Goal: Task Accomplishment & Management: Manage account settings

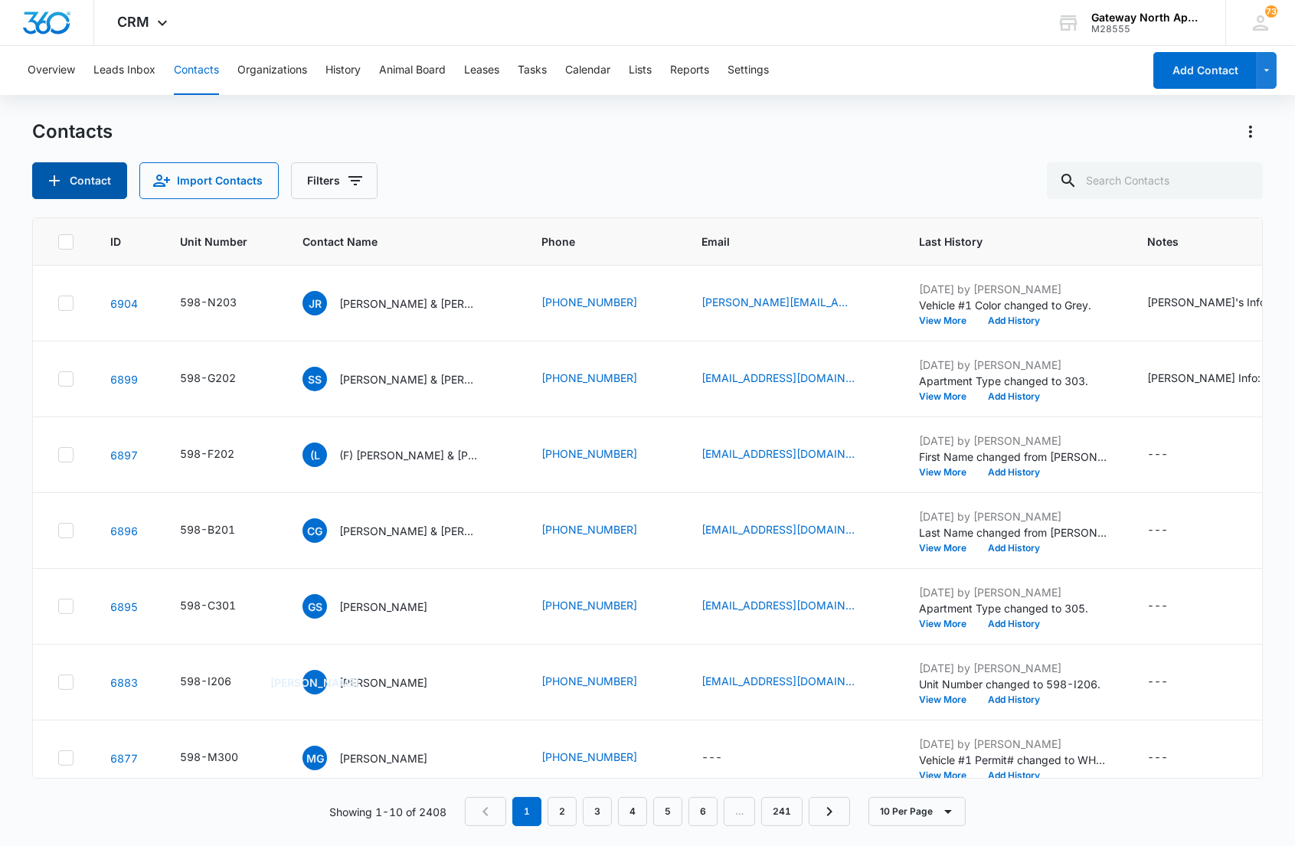
click at [97, 182] on button "Contact" at bounding box center [79, 180] width 95 height 37
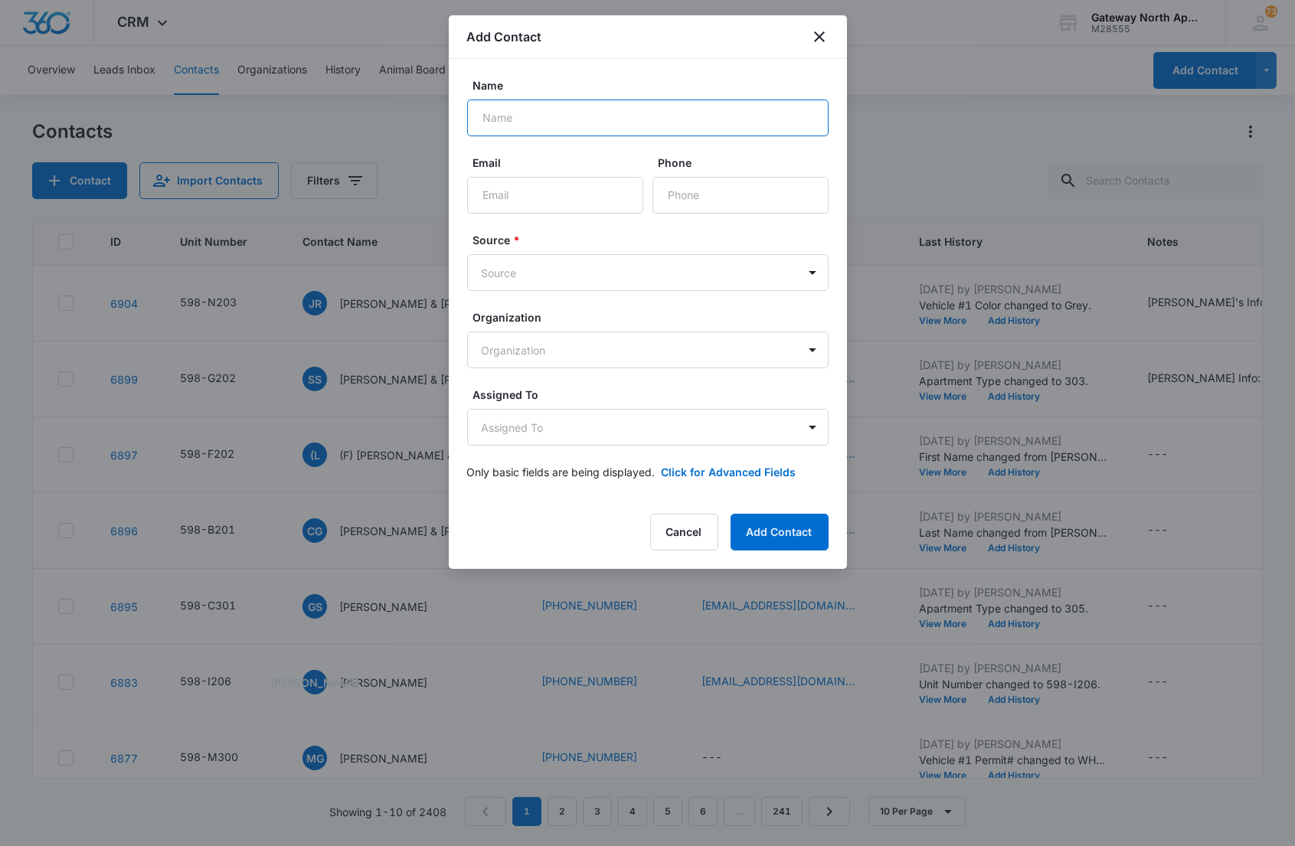
click at [595, 125] on input "Name" at bounding box center [648, 118] width 362 height 37
type input "[PERSON_NAME] & [PERSON_NAME]"
type input "[EMAIL_ADDRESS][DOMAIN_NAME]"
type input "[PHONE_NUMBER]"
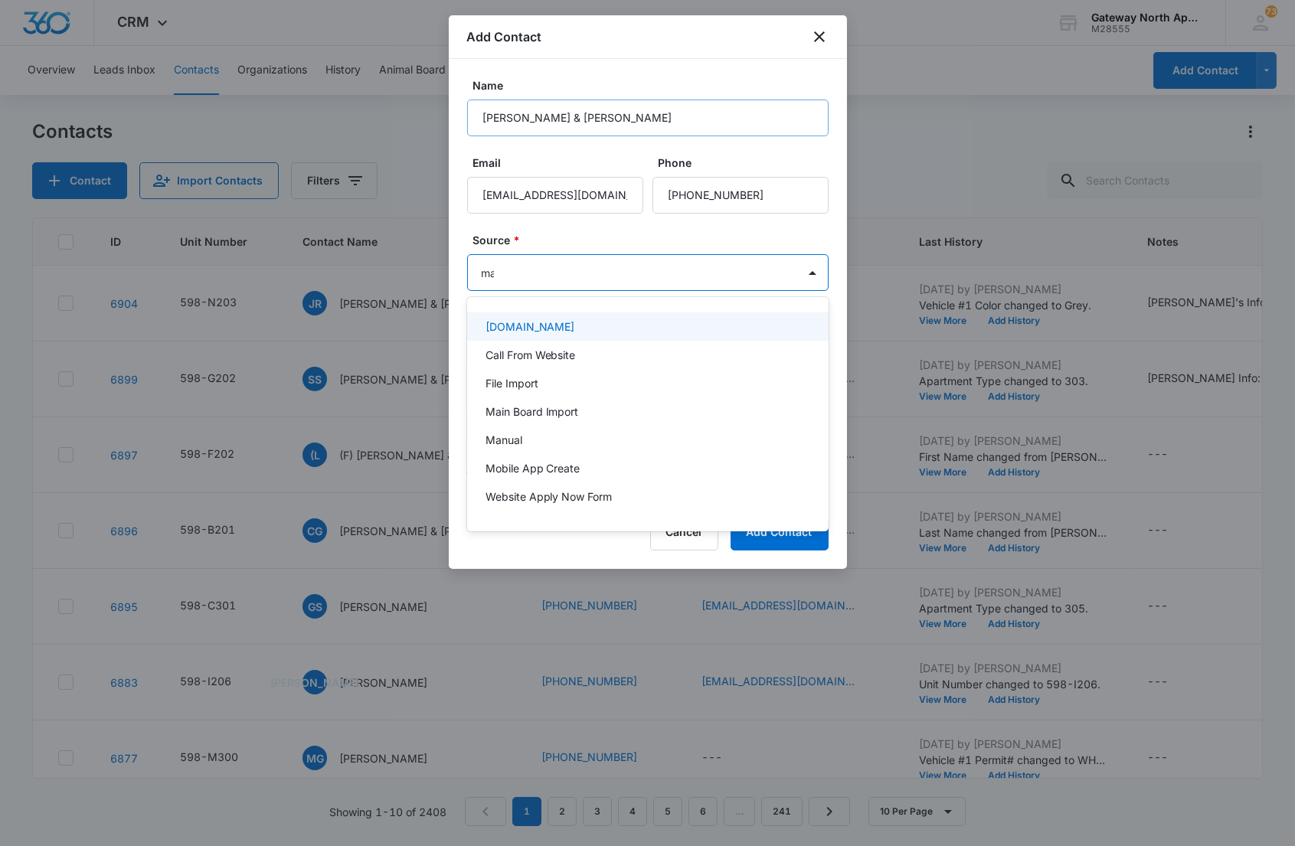
type input "man"
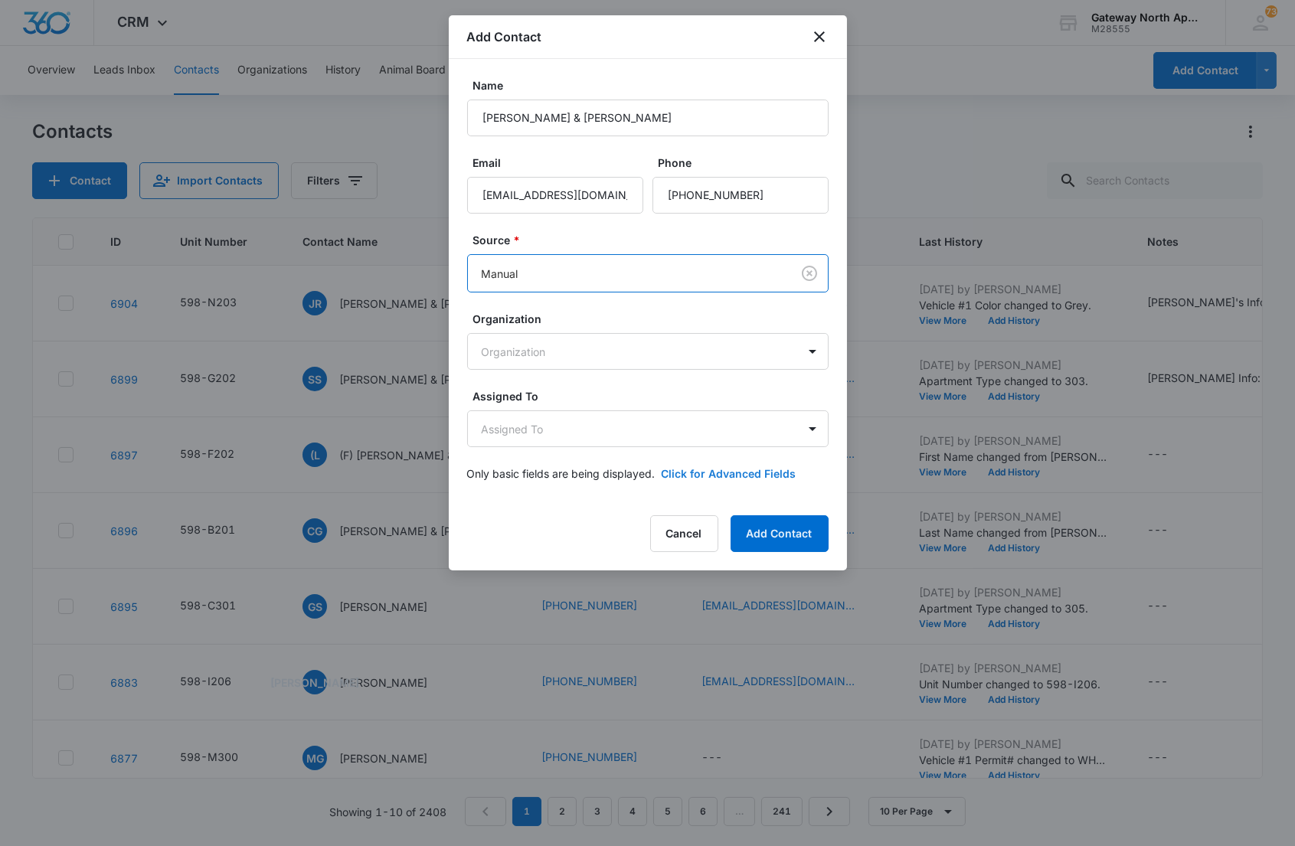
click at [669, 466] on button "Click for Advanced Fields" at bounding box center [729, 474] width 135 height 16
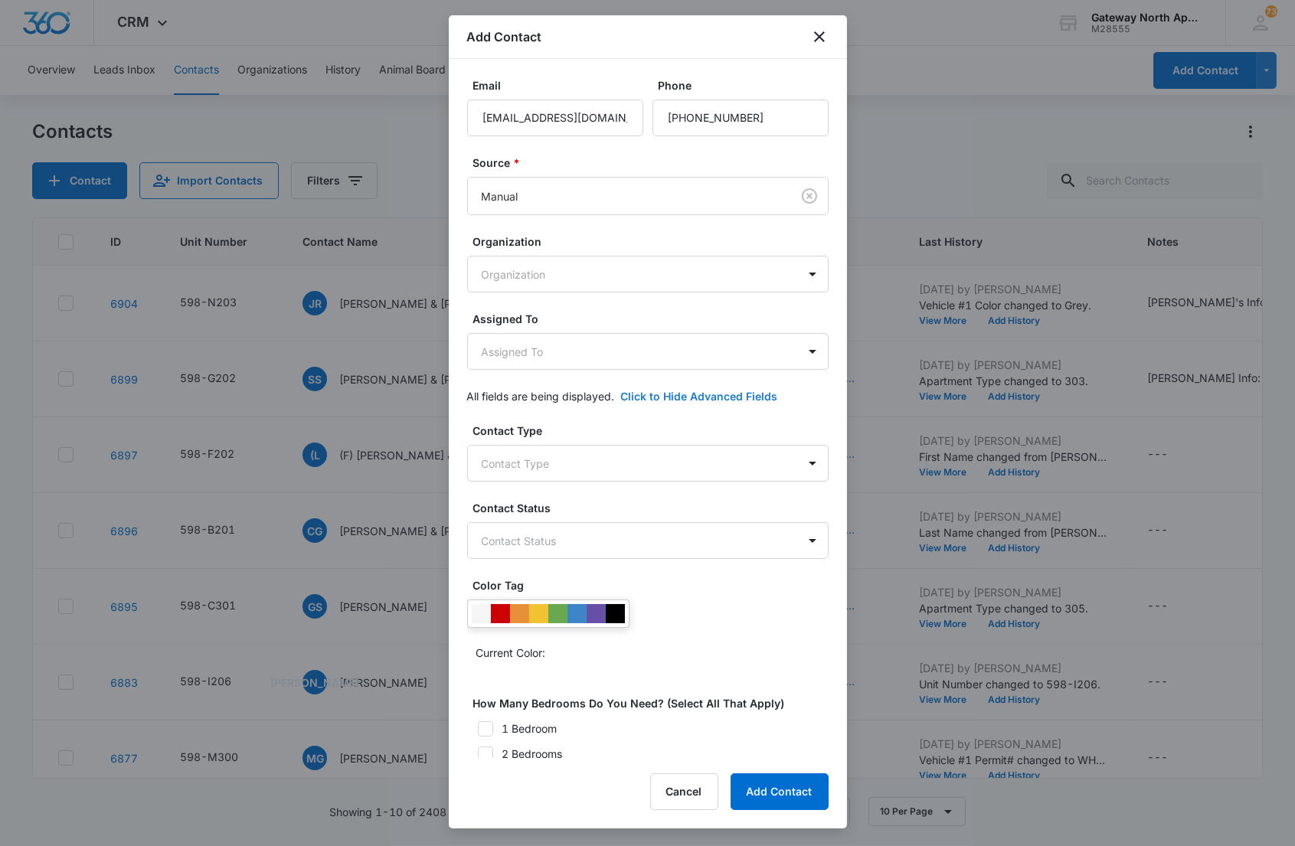
scroll to position [211, 0]
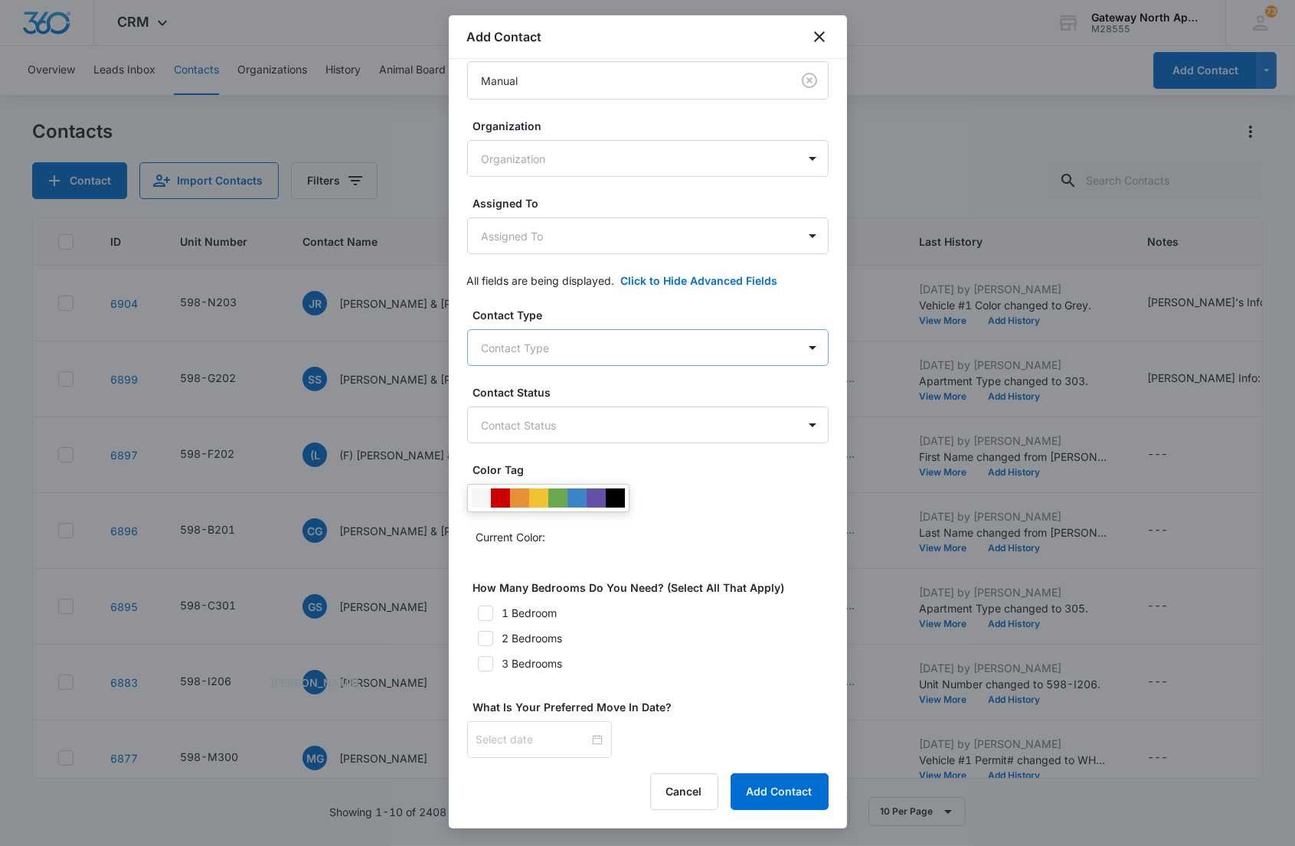
click at [560, 333] on body "CRM Apps Reputation Websites Forms CRM Email Social Content Ads Intelligence Fi…" at bounding box center [647, 423] width 1295 height 846
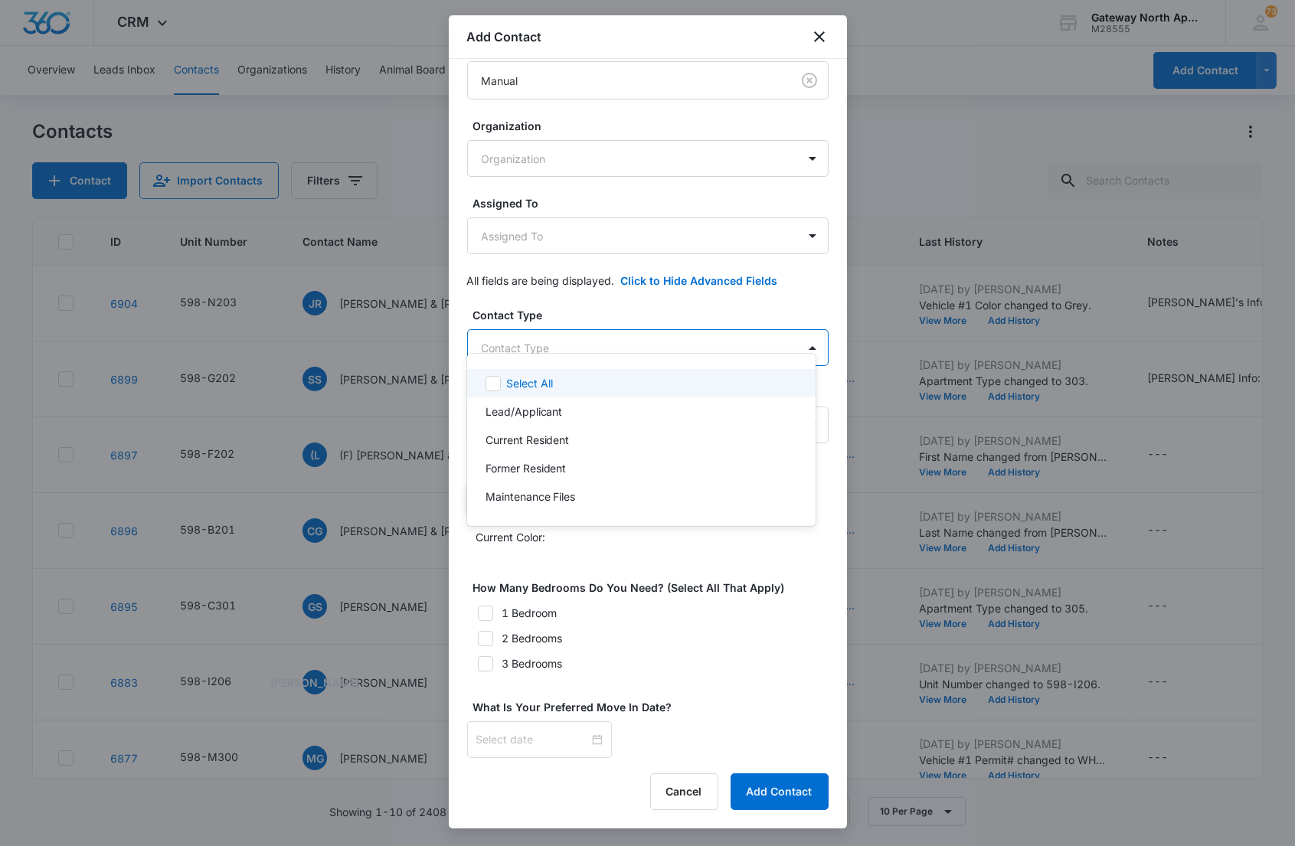
click at [537, 406] on p "Lead/Applicant" at bounding box center [524, 412] width 77 height 16
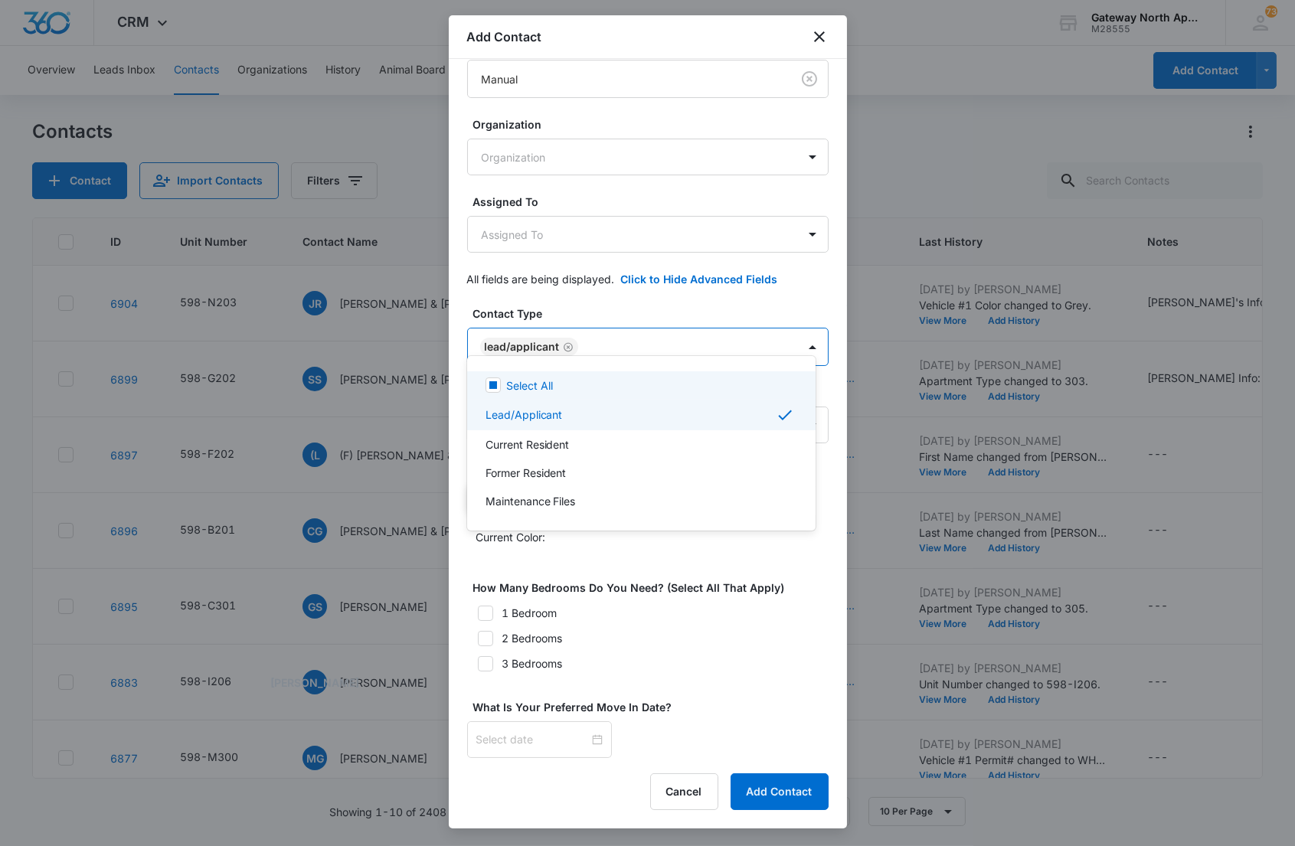
click at [588, 327] on div at bounding box center [647, 423] width 1295 height 846
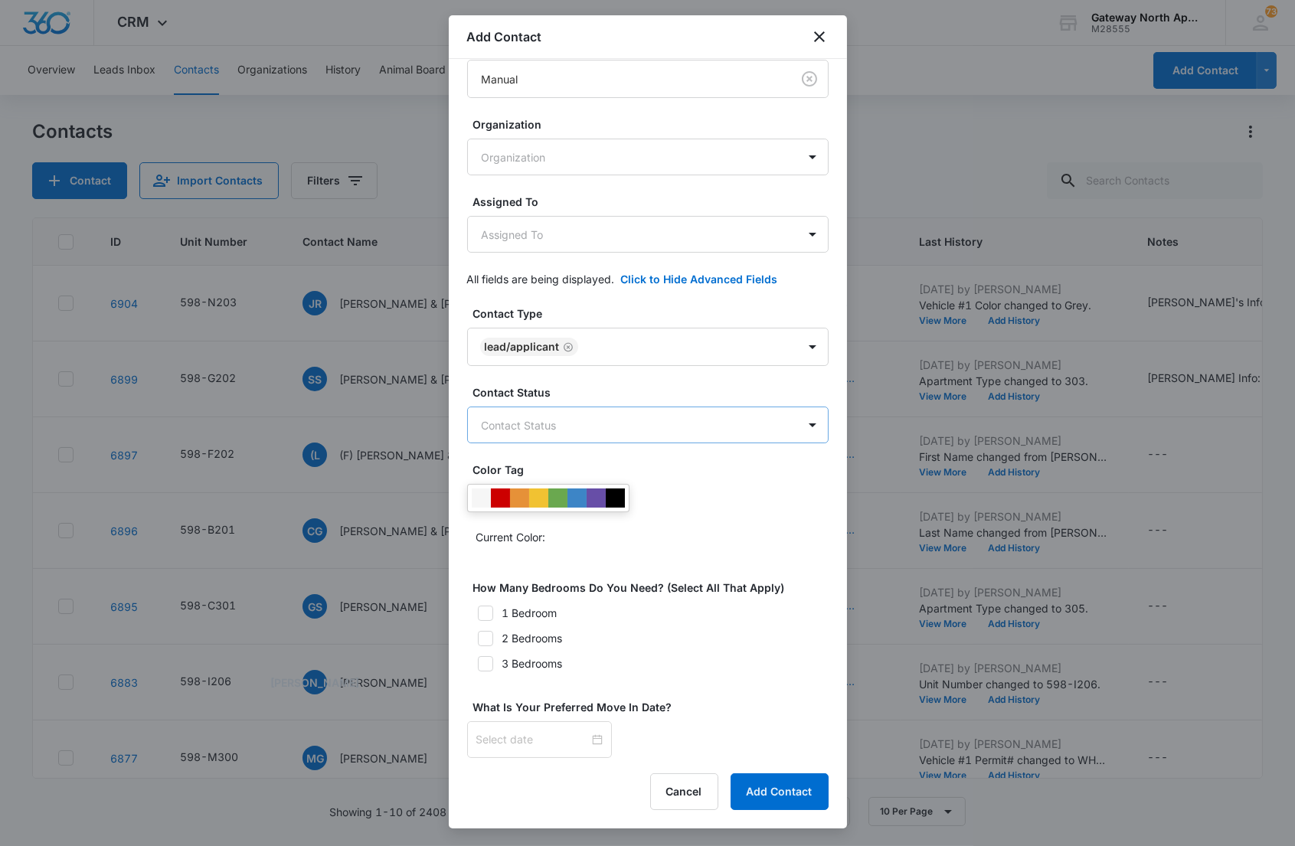
click at [580, 411] on body "CRM Apps Reputation Websites Forms CRM Email Social Content Ads Intelligence Fi…" at bounding box center [647, 423] width 1295 height 846
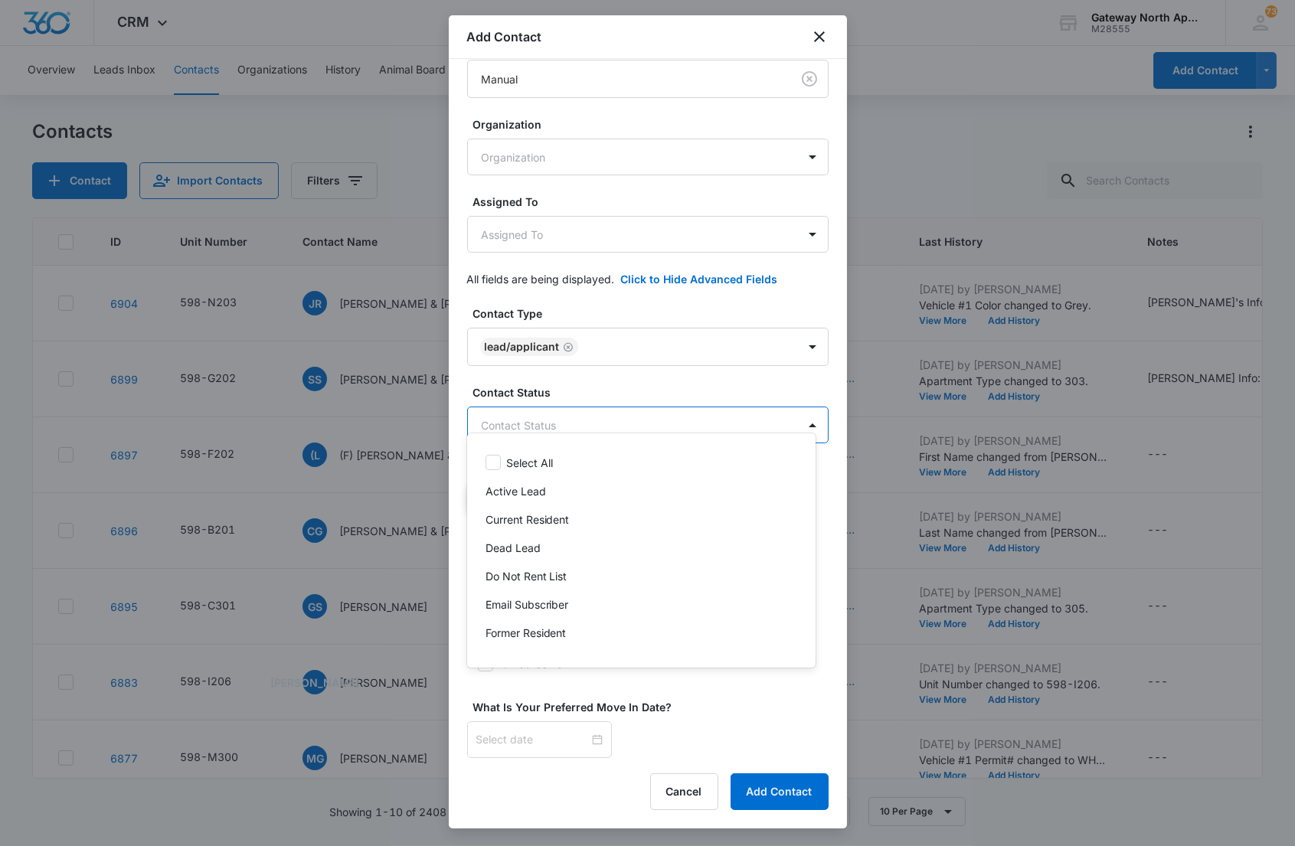
scroll to position [79, 0]
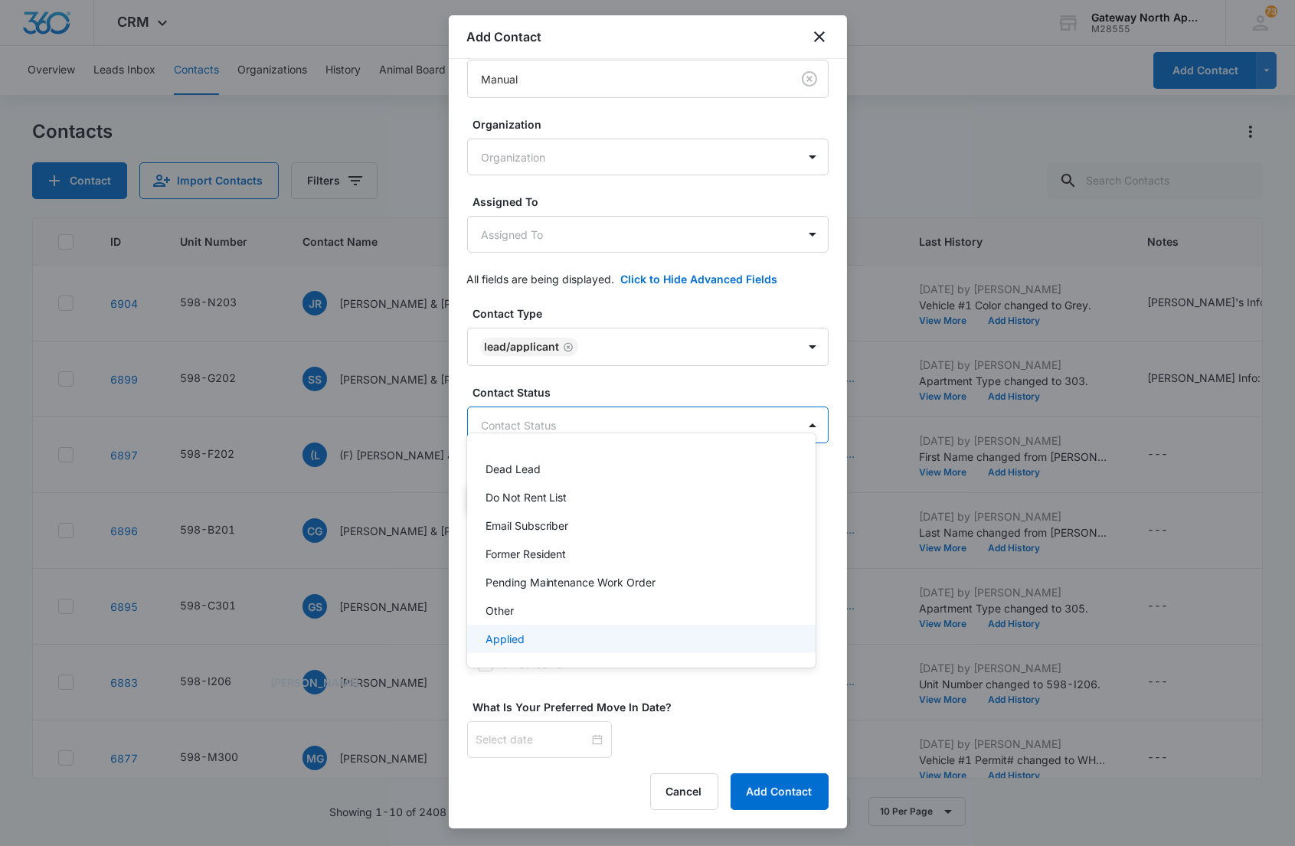
drag, startPoint x: 556, startPoint y: 627, endPoint x: 555, endPoint y: 585, distance: 41.4
click at [555, 627] on div "Applied" at bounding box center [641, 639] width 348 height 28
click at [608, 398] on div at bounding box center [647, 423] width 1295 height 846
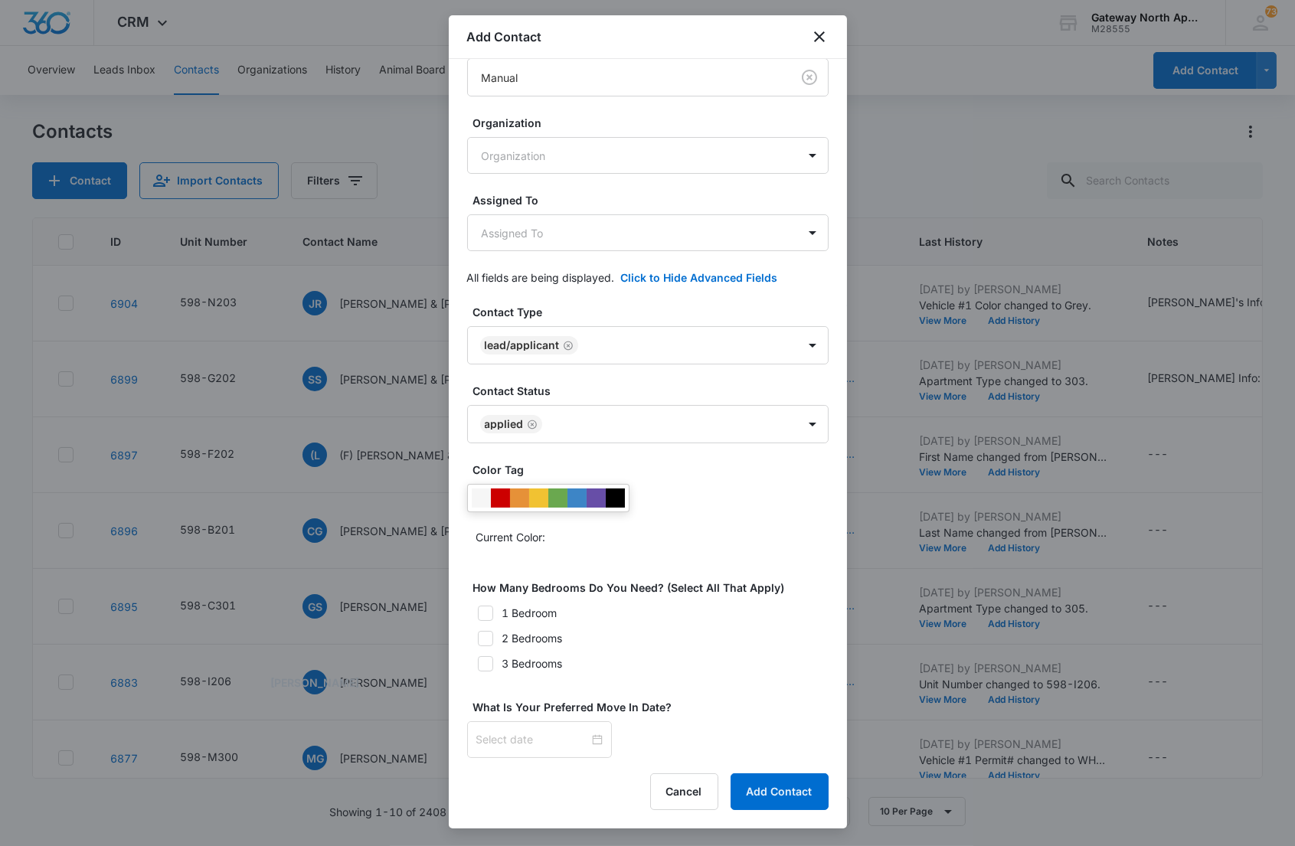
scroll to position [214, 0]
click at [483, 661] on icon at bounding box center [486, 664] width 14 height 14
click at [478, 661] on input "3 Bedrooms" at bounding box center [472, 664] width 11 height 11
checkbox input "true"
click at [587, 738] on div at bounding box center [539, 739] width 126 height 17
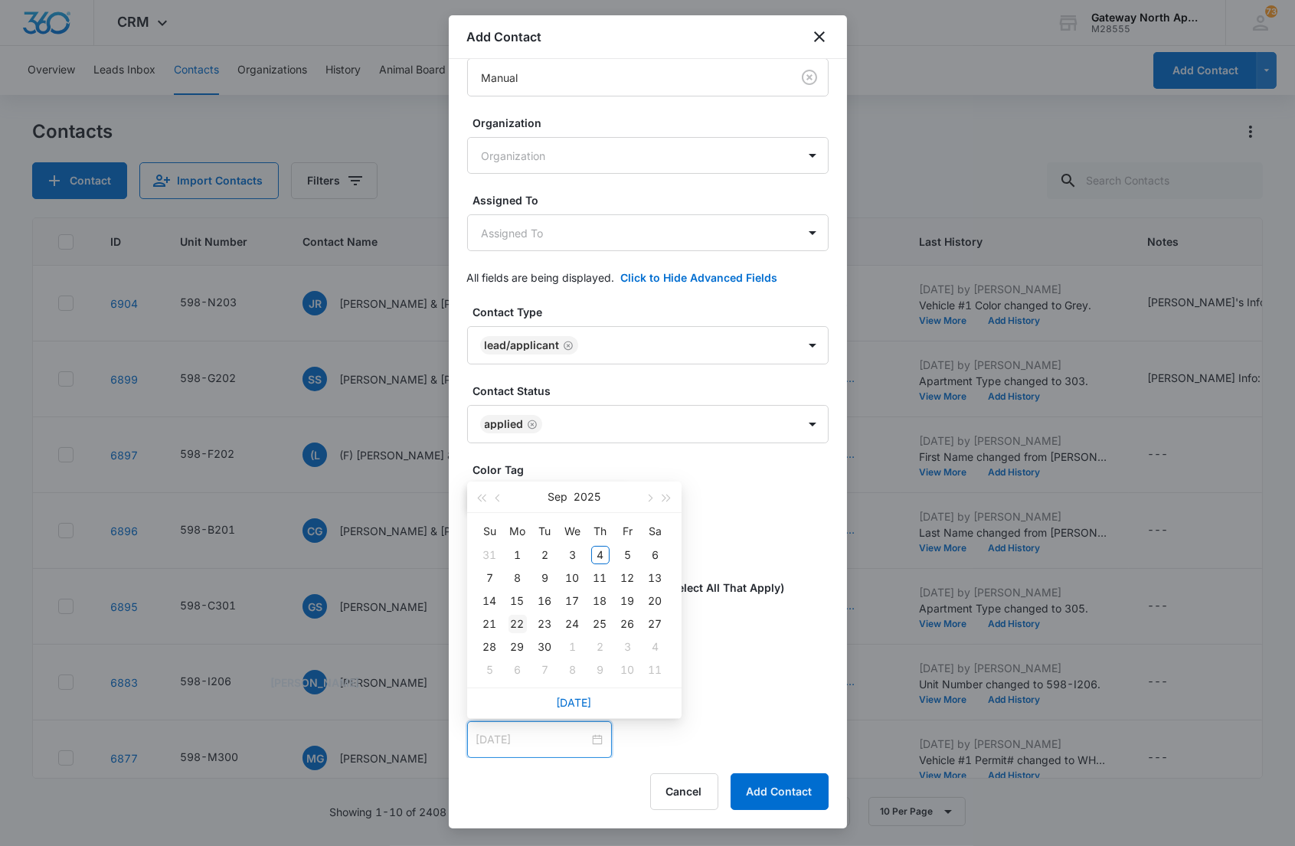
type input "[DATE]"
click at [512, 623] on div "22" at bounding box center [518, 624] width 18 height 18
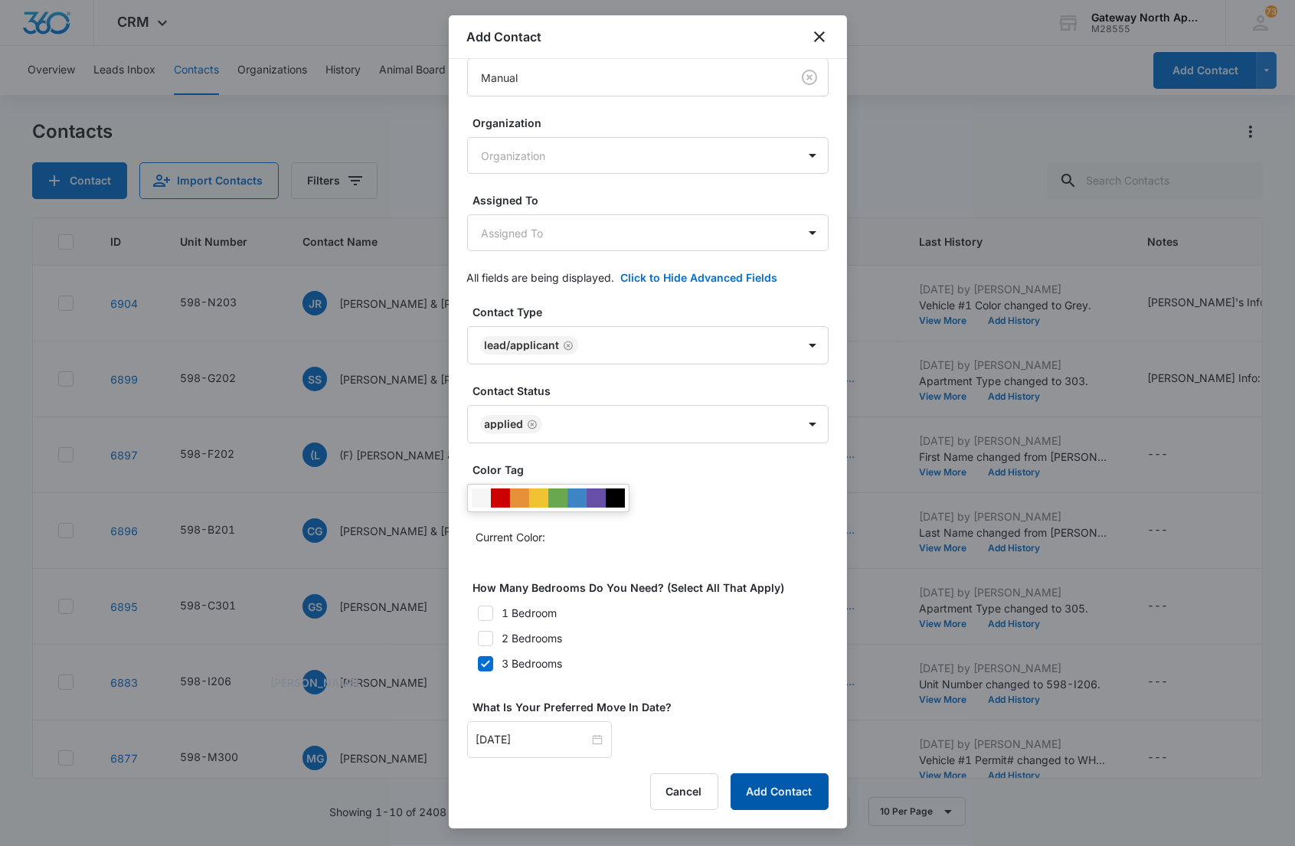
click at [764, 786] on button "Add Contact" at bounding box center [780, 792] width 98 height 37
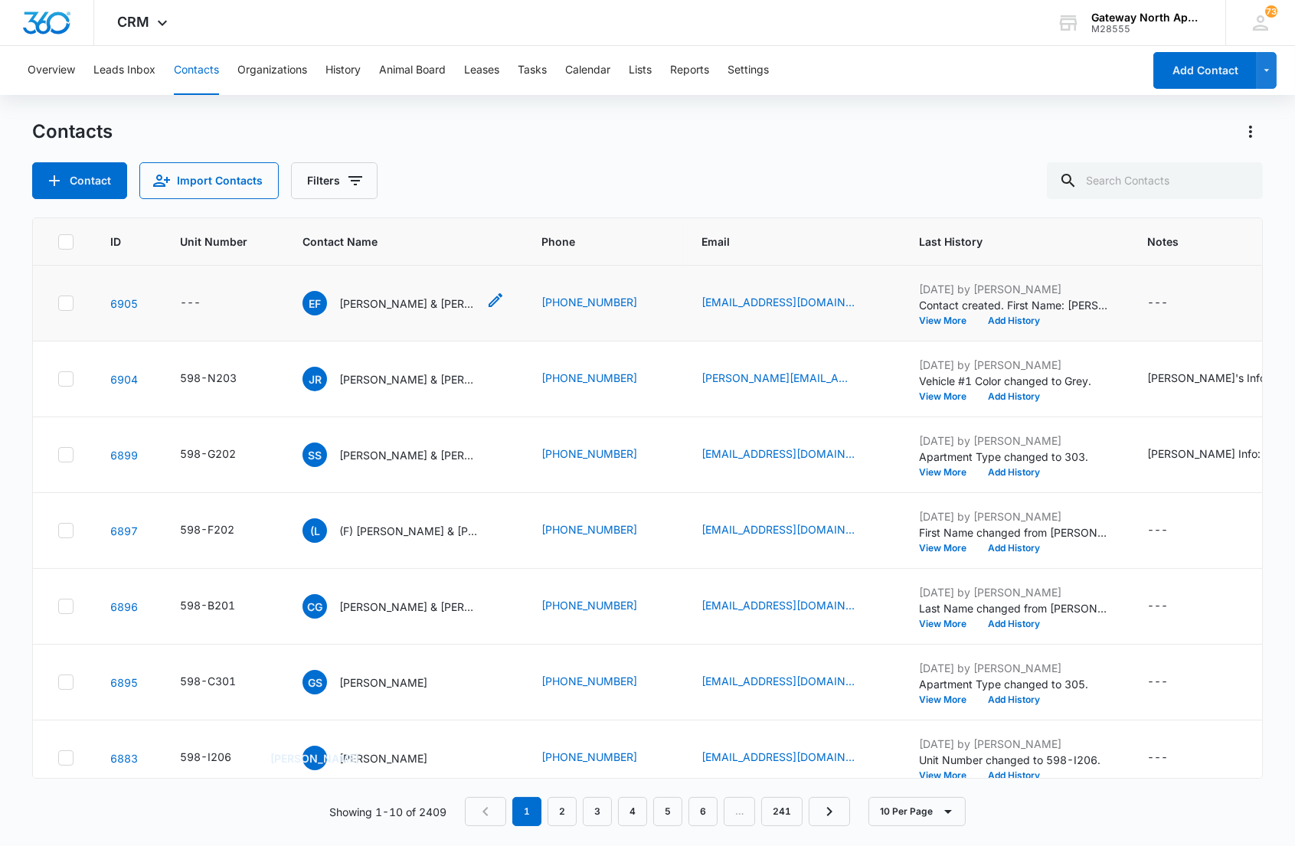
click at [384, 301] on p "[PERSON_NAME] & [PERSON_NAME]" at bounding box center [408, 304] width 138 height 16
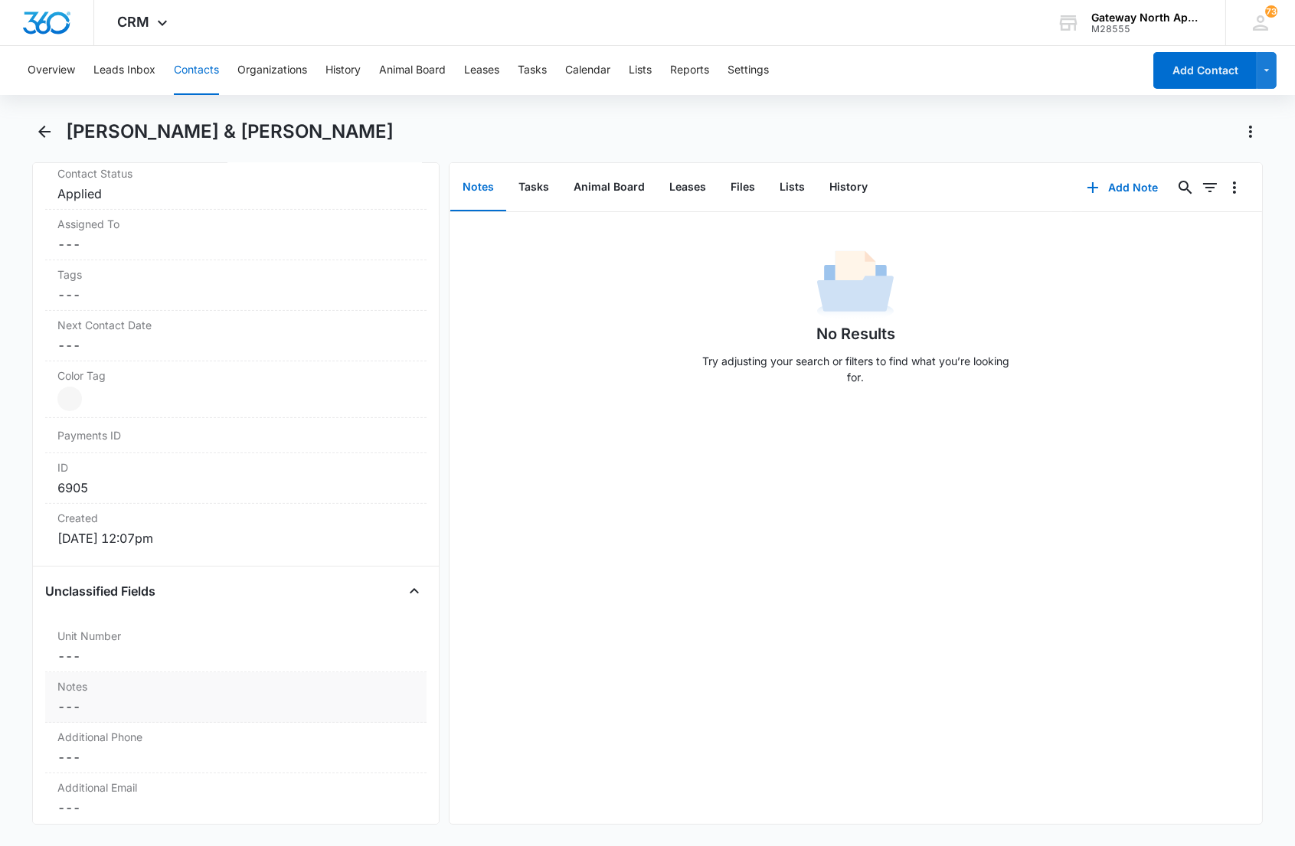
scroll to position [766, 0]
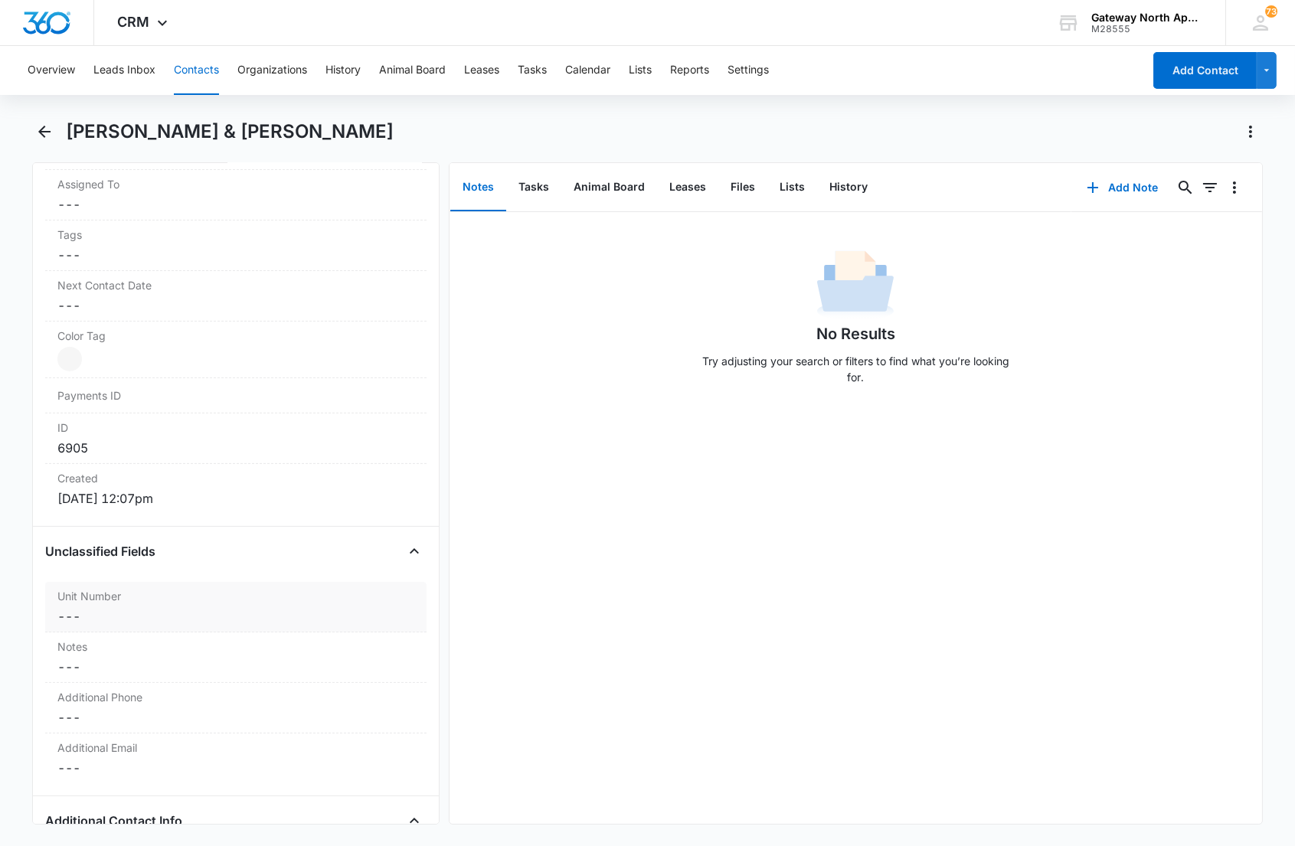
click at [185, 598] on label "Unit Number" at bounding box center [235, 596] width 356 height 16
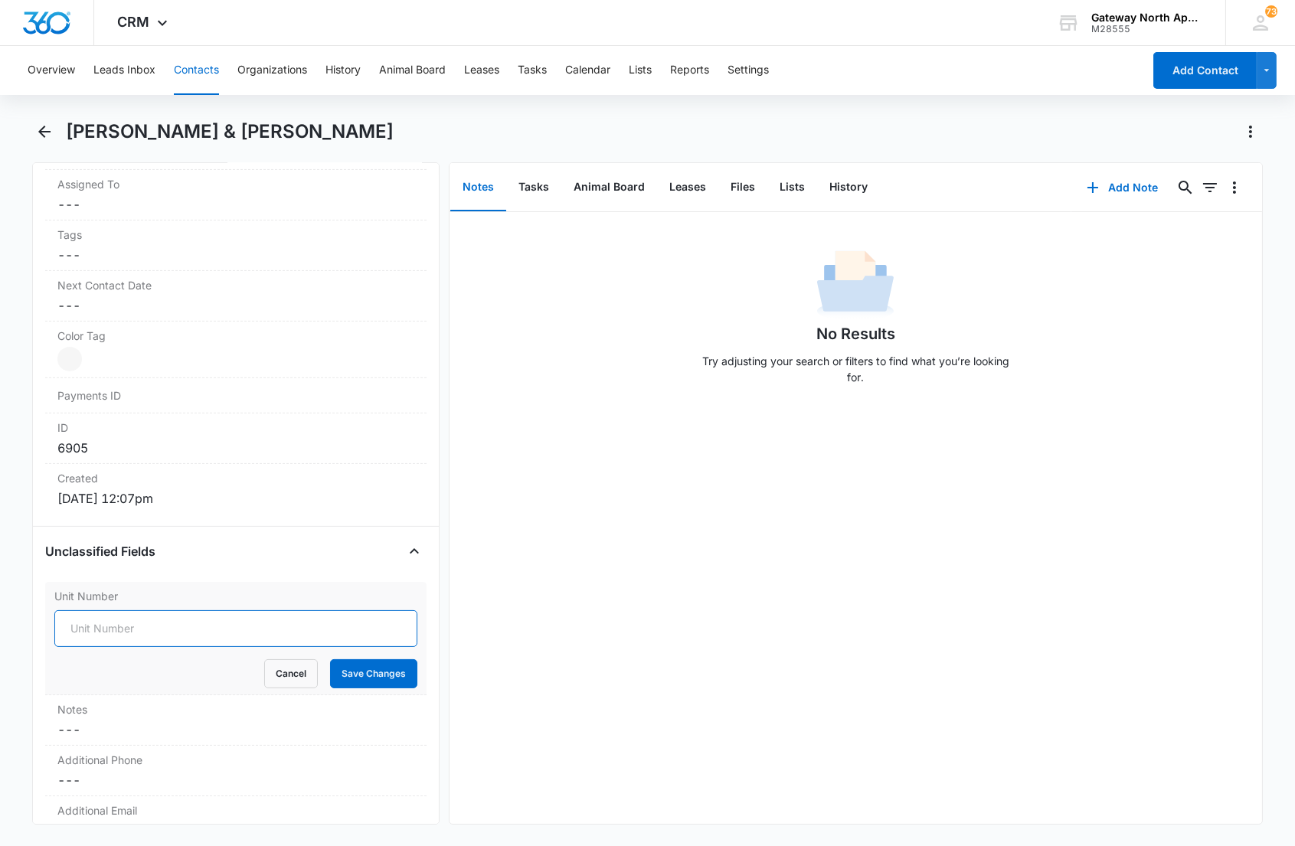
click at [127, 630] on input "Unit Number" at bounding box center [235, 628] width 362 height 37
type input "598-B302"
click at [330, 659] on button "Save Changes" at bounding box center [373, 673] width 87 height 29
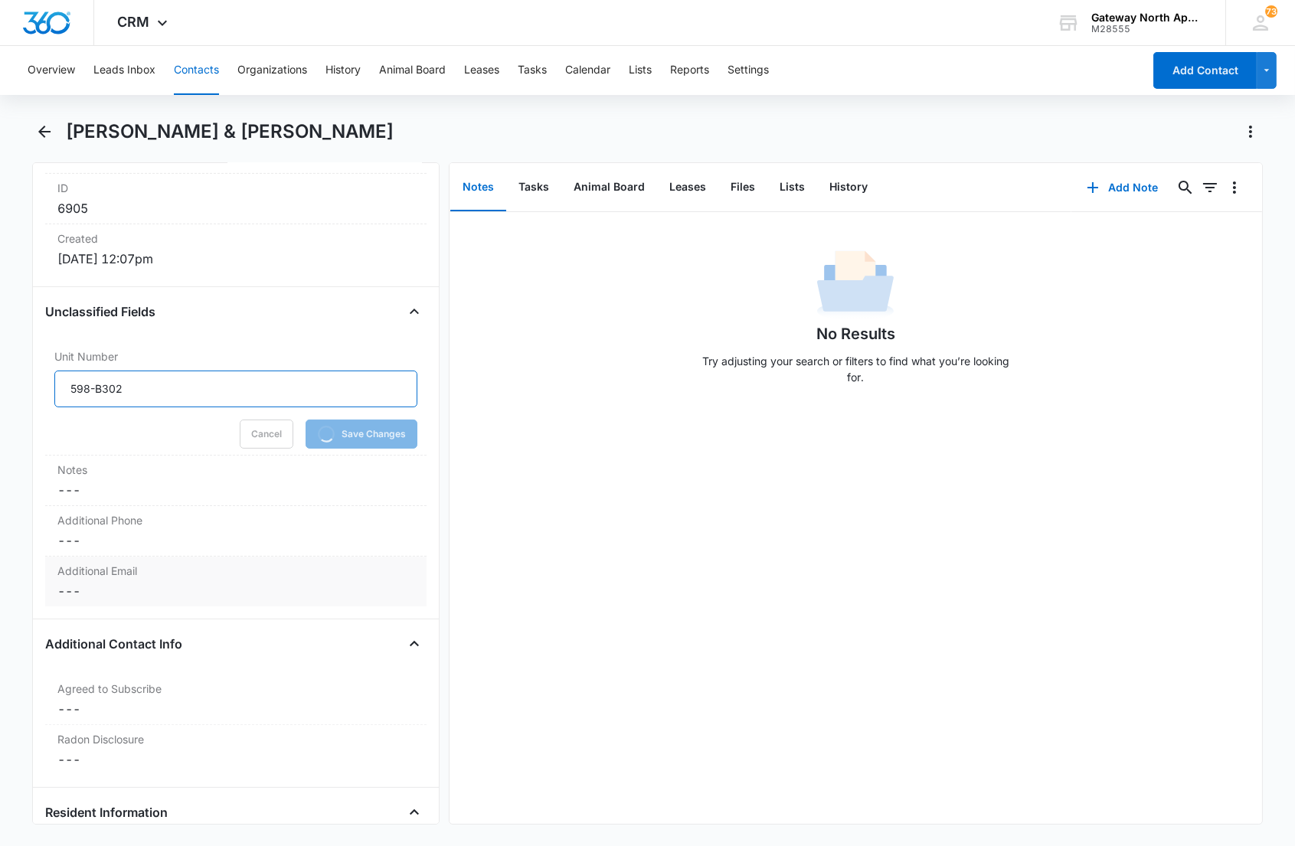
scroll to position [1021, 0]
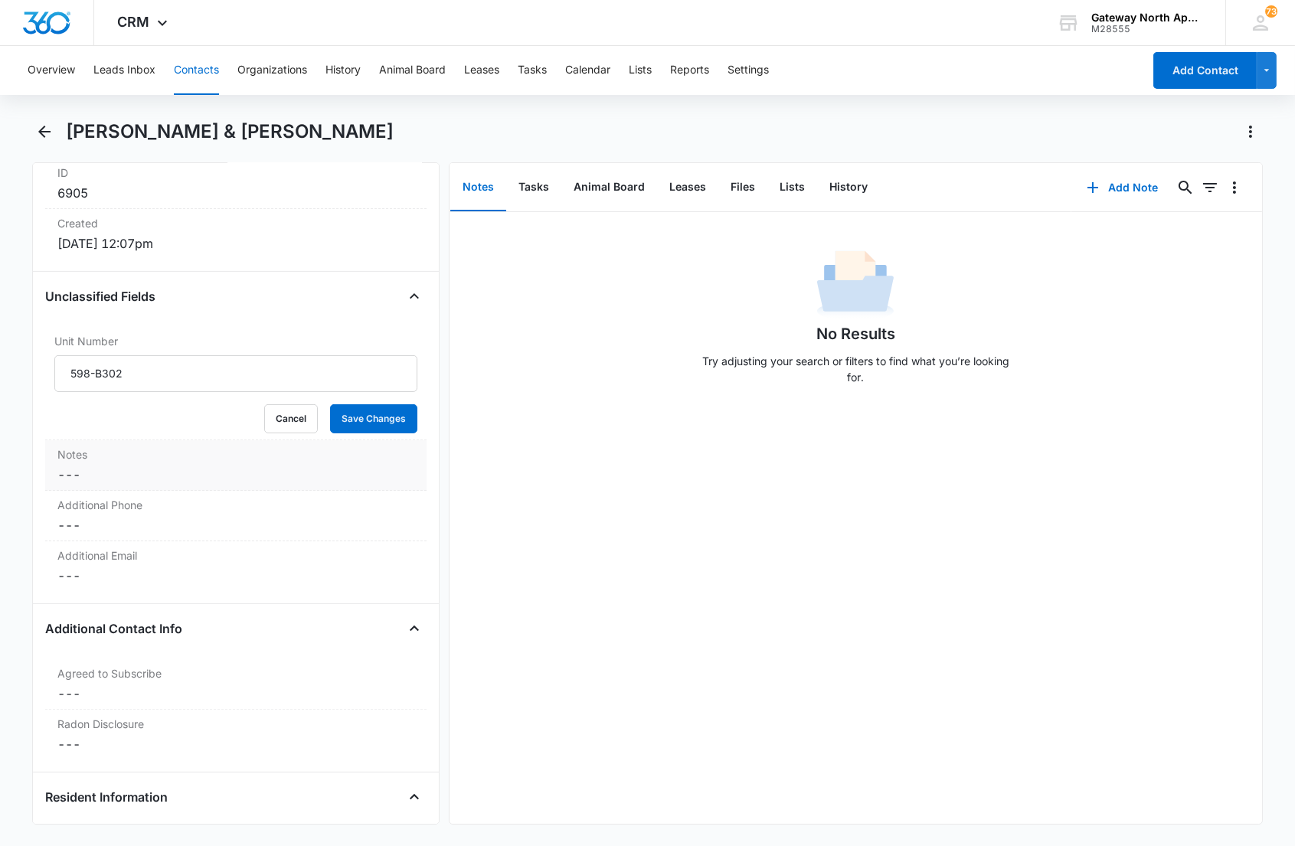
click at [115, 447] on label "Notes" at bounding box center [235, 455] width 356 height 16
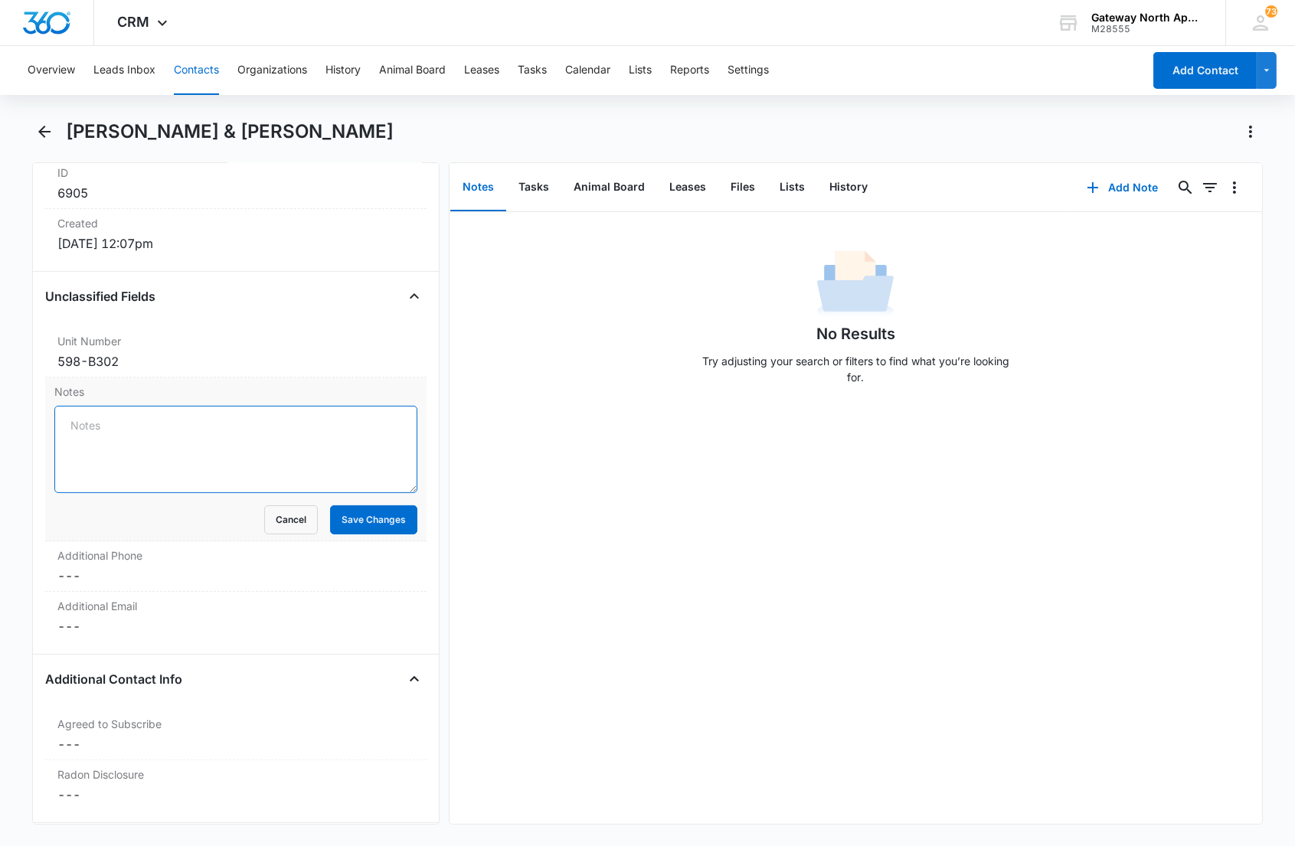
click at [176, 437] on textarea "Notes" at bounding box center [235, 449] width 362 height 87
type textarea "[PERSON_NAME]'s Info:"
click at [358, 513] on button "Save Changes" at bounding box center [373, 520] width 87 height 29
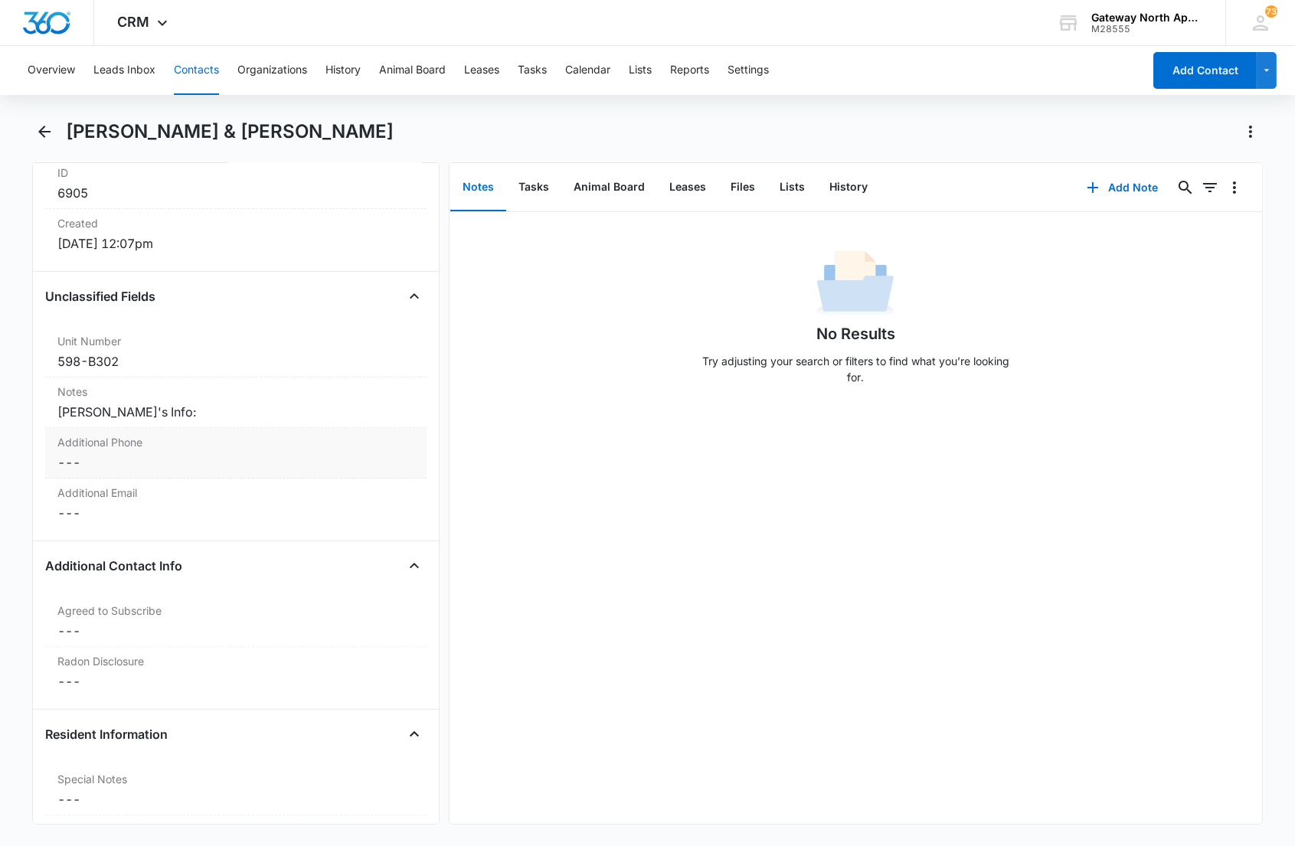
click at [161, 470] on dd "Cancel Save Changes ---" at bounding box center [235, 462] width 356 height 18
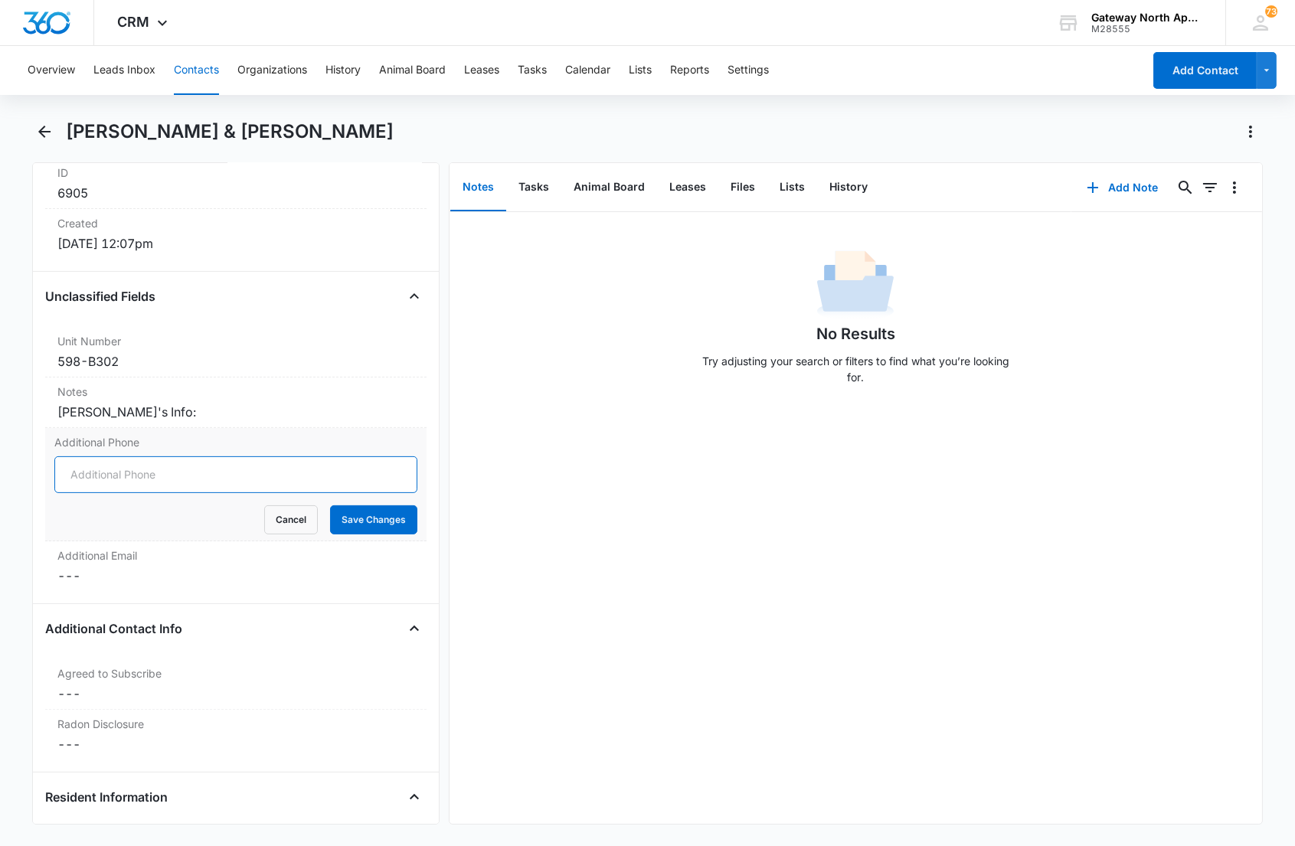
click at [103, 470] on input "Additional Phone" at bounding box center [235, 474] width 362 height 37
type input "[PHONE_NUMBER]"
click at [330, 506] on button "Save Changes" at bounding box center [373, 520] width 87 height 29
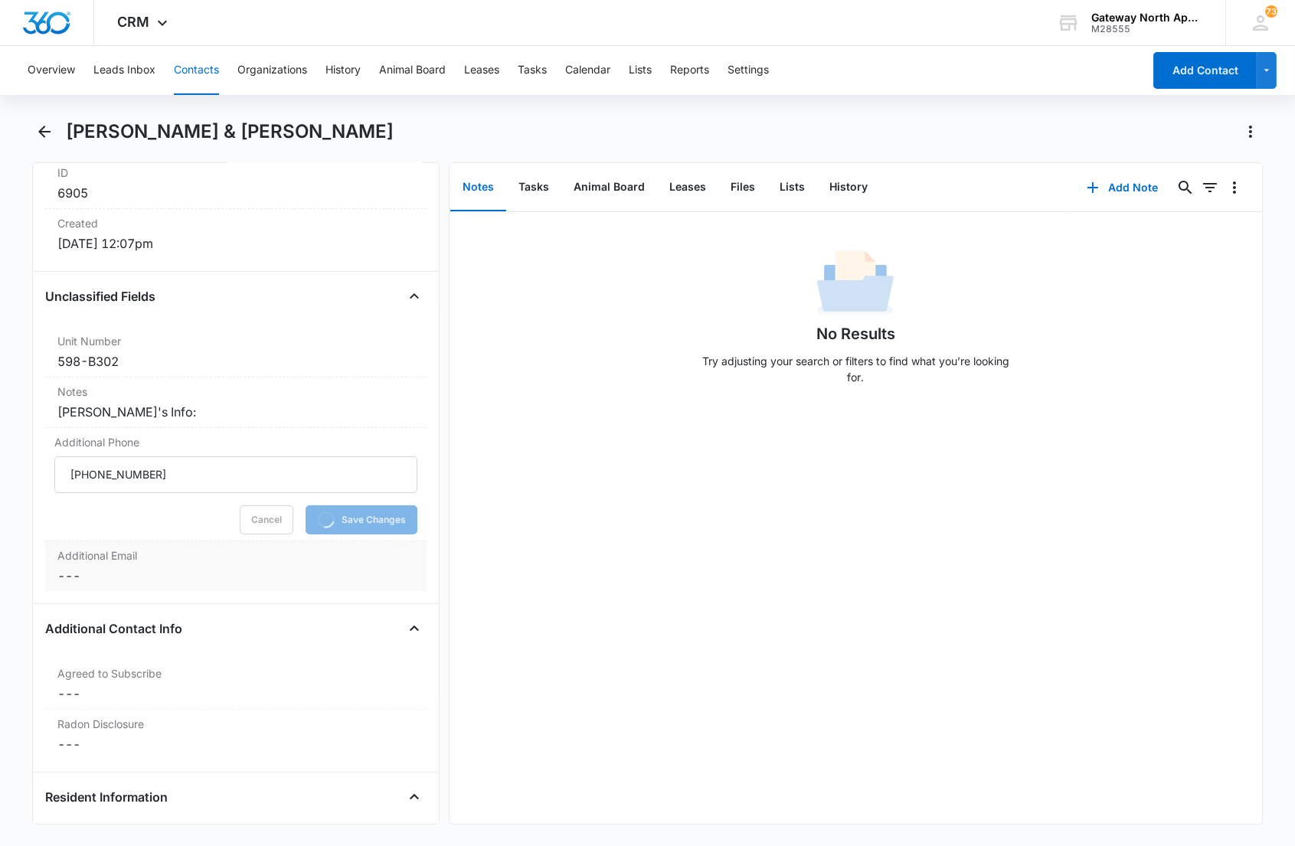
click at [113, 561] on label "Additional Email" at bounding box center [235, 556] width 356 height 16
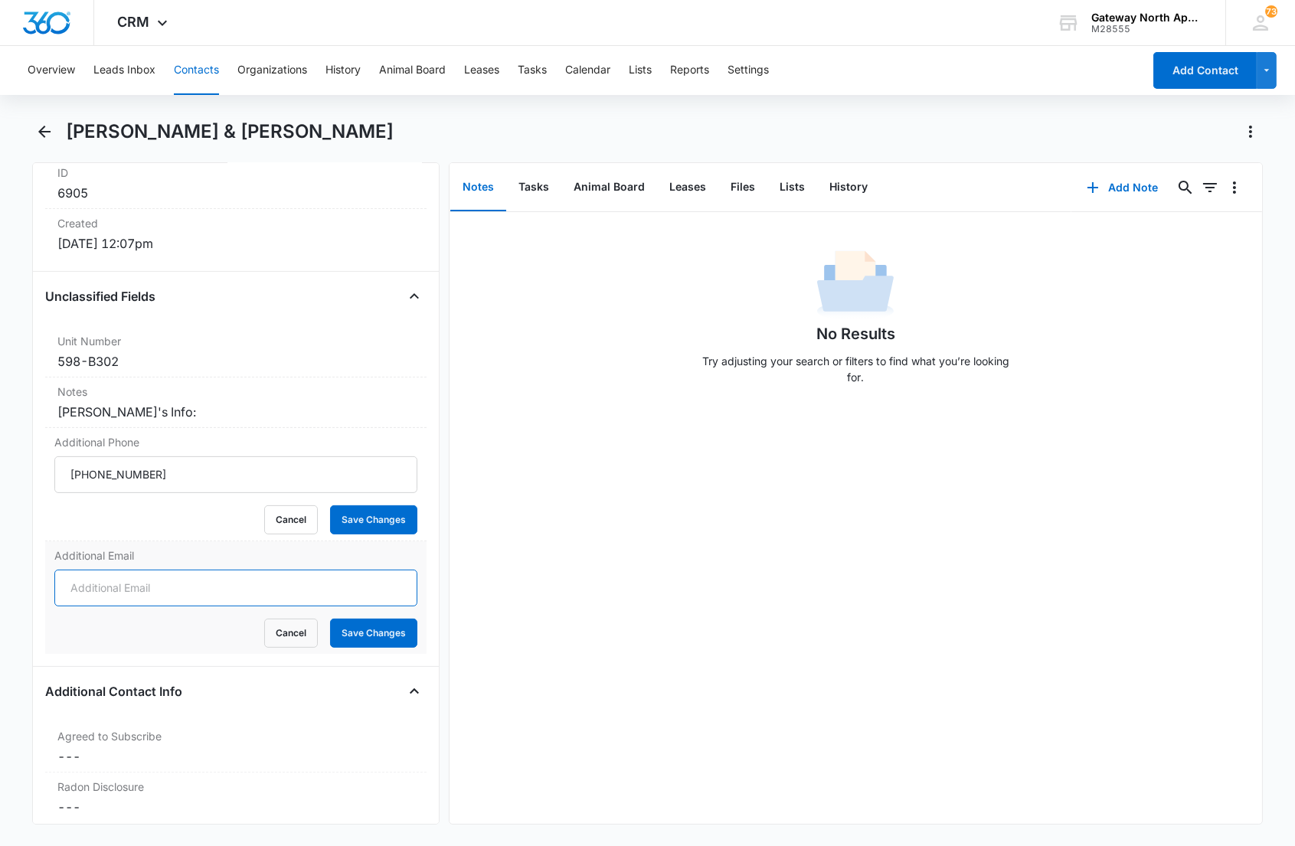
click at [113, 590] on input "Additional Email" at bounding box center [235, 588] width 362 height 37
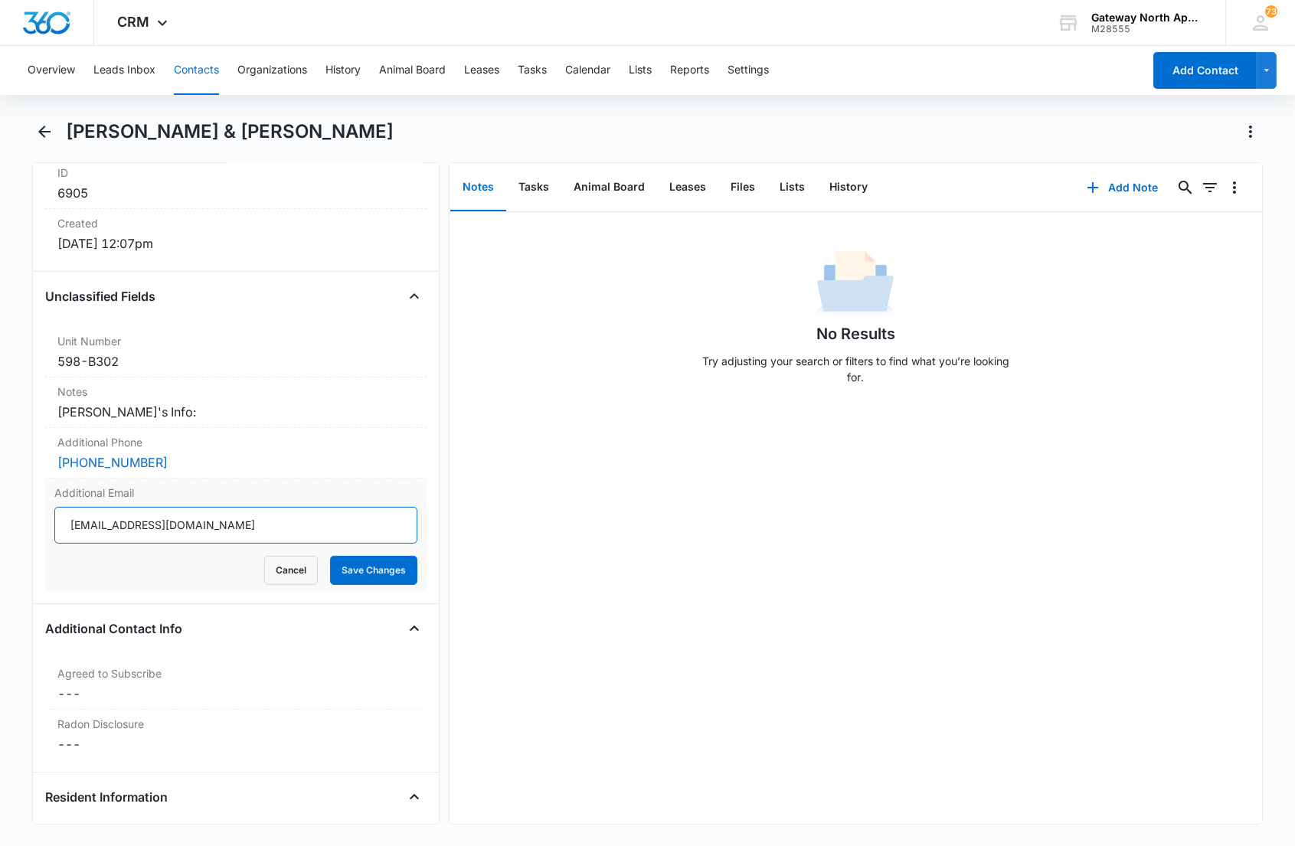
type input "[EMAIL_ADDRESS][DOMAIN_NAME]"
click at [330, 556] on button "Save Changes" at bounding box center [373, 570] width 87 height 29
click at [191, 756] on div "Radon Disclosure Cancel Save Changes ---" at bounding box center [235, 735] width 381 height 50
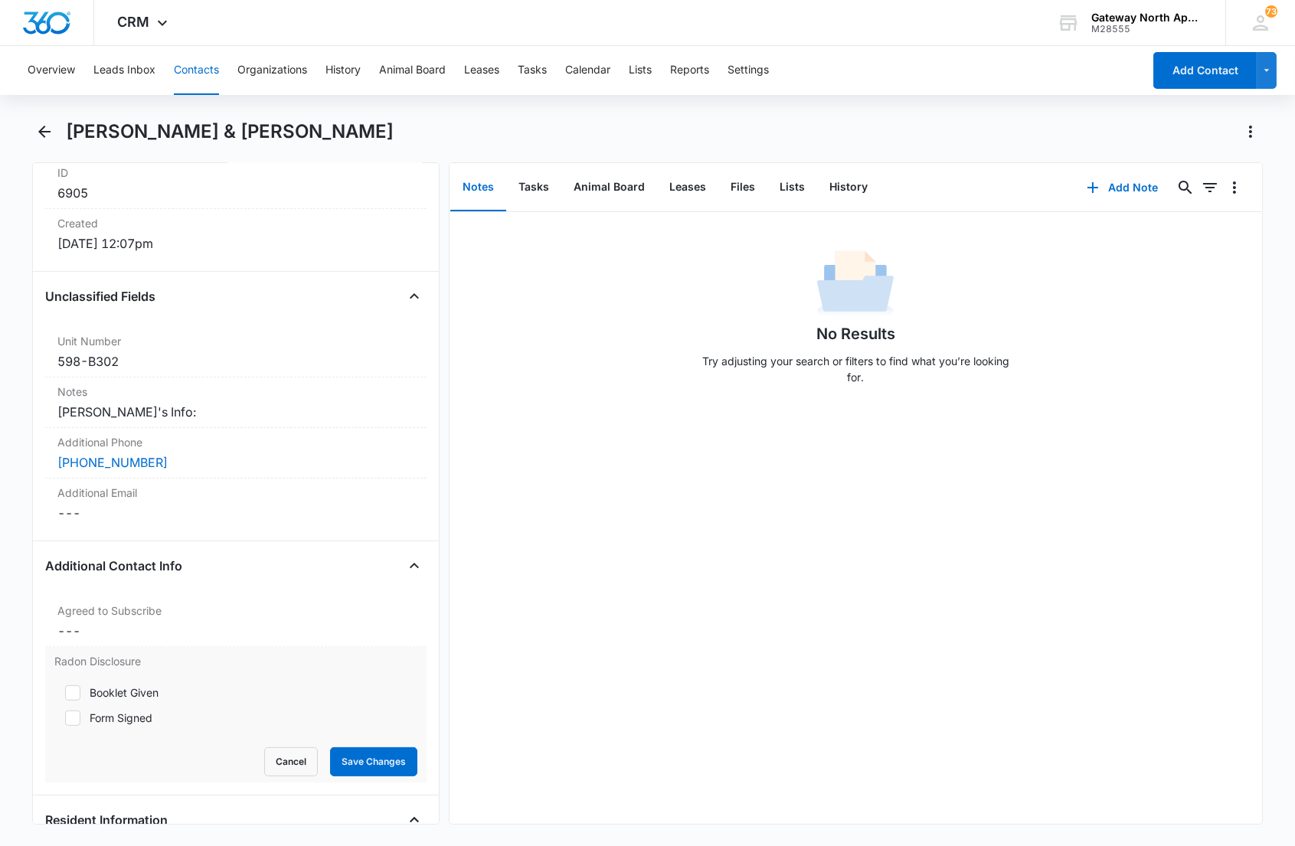
click at [93, 716] on div "Form Signed" at bounding box center [121, 718] width 63 height 16
click at [65, 716] on input "Form Signed" at bounding box center [59, 718] width 11 height 11
checkbox input "true"
click at [362, 764] on button "Save Changes" at bounding box center [373, 762] width 87 height 29
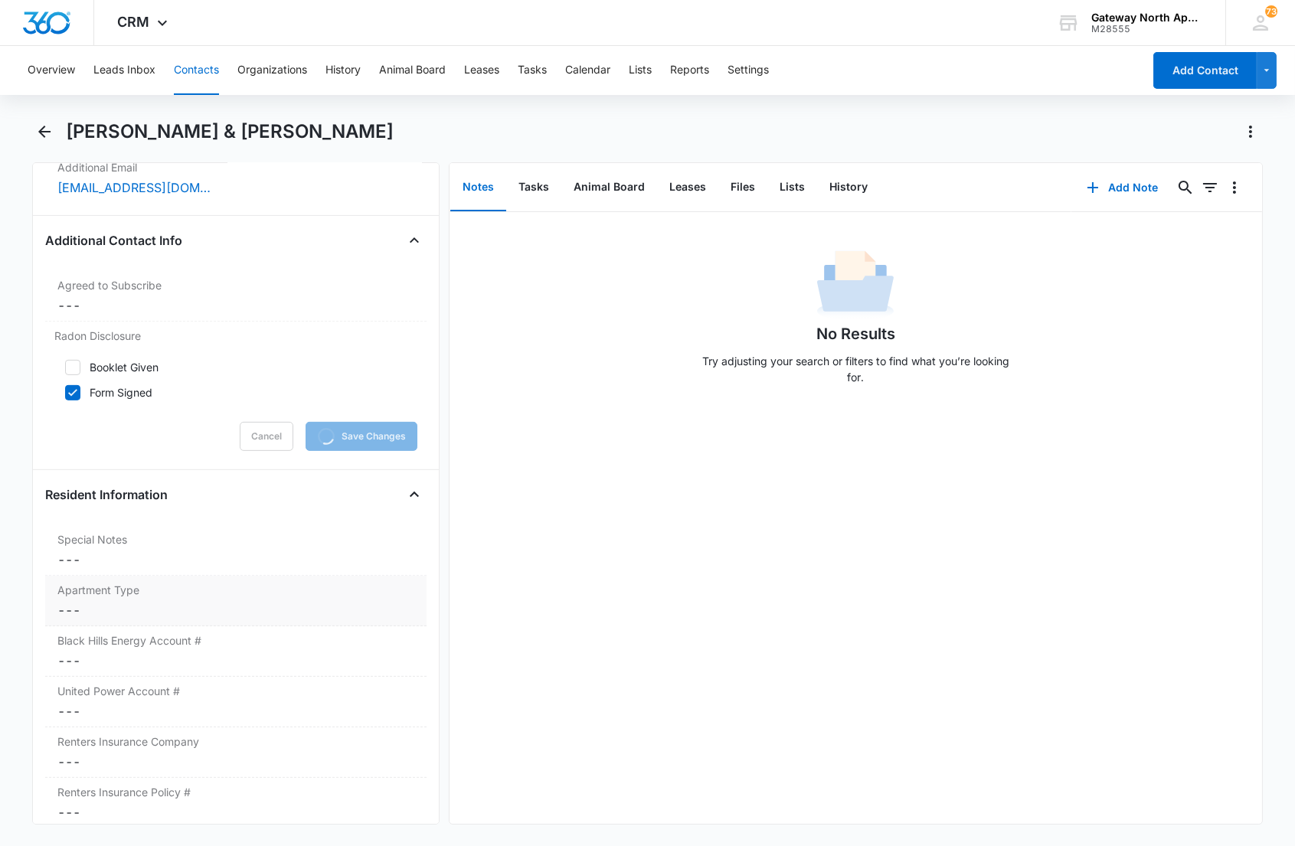
scroll to position [1361, 0]
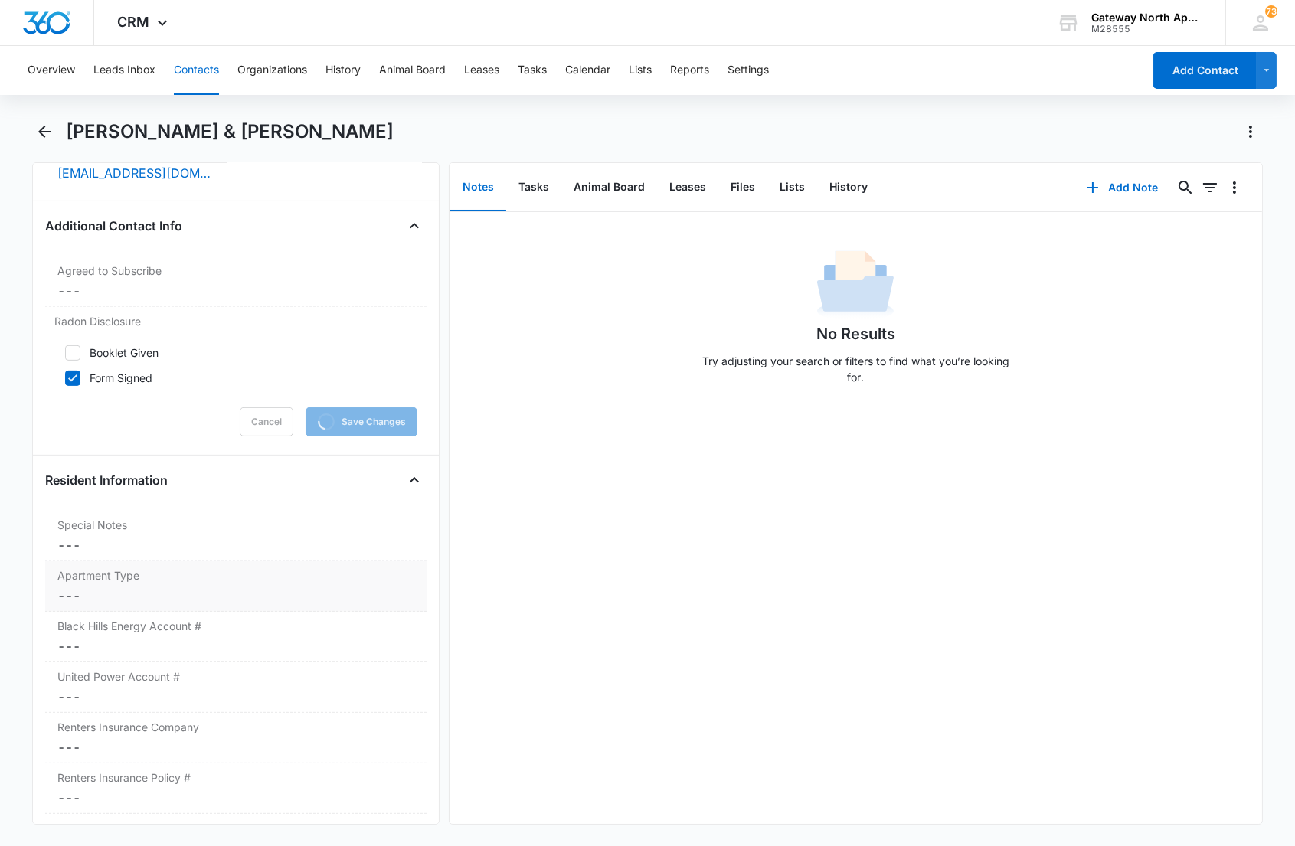
click at [148, 573] on label "Apartment Type" at bounding box center [235, 576] width 356 height 16
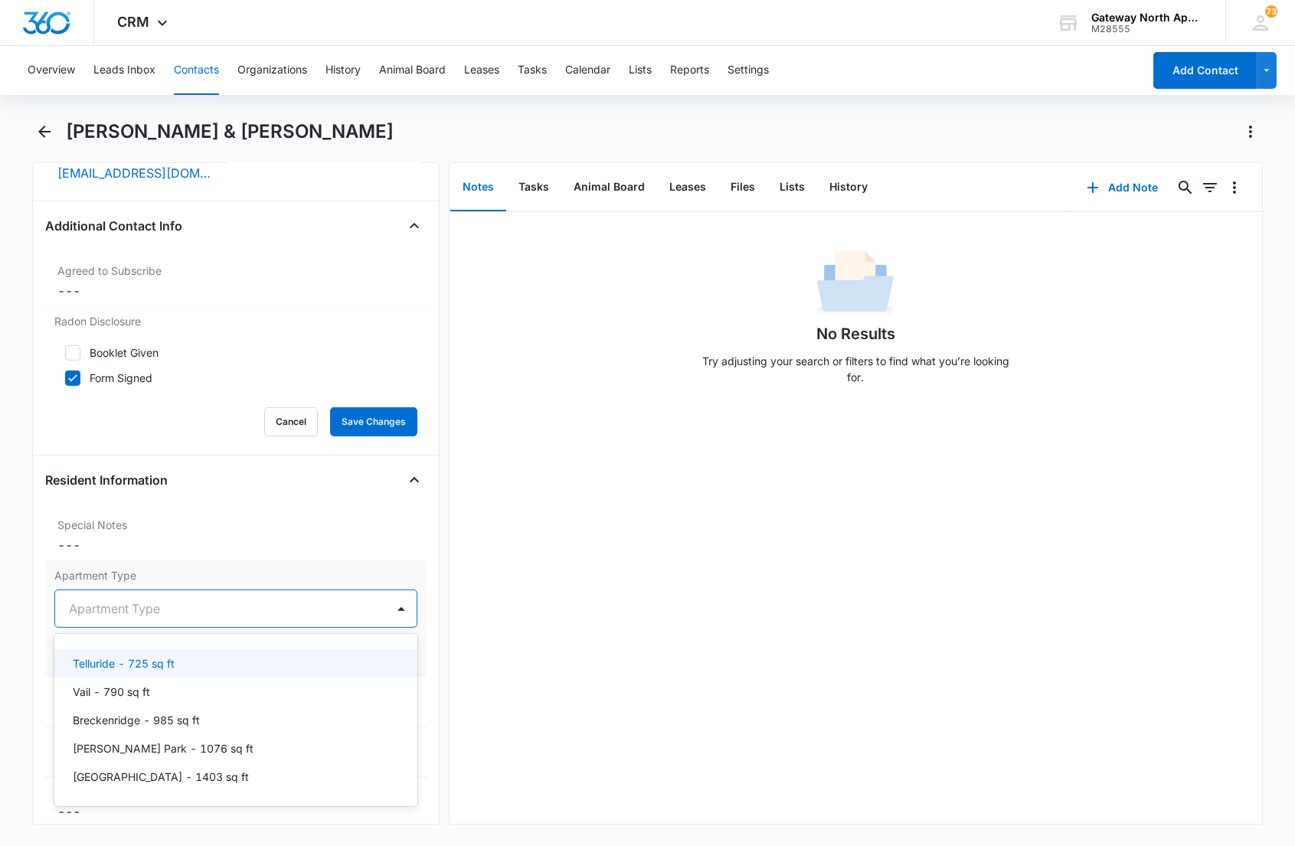
click at [130, 604] on div at bounding box center [217, 608] width 296 height 21
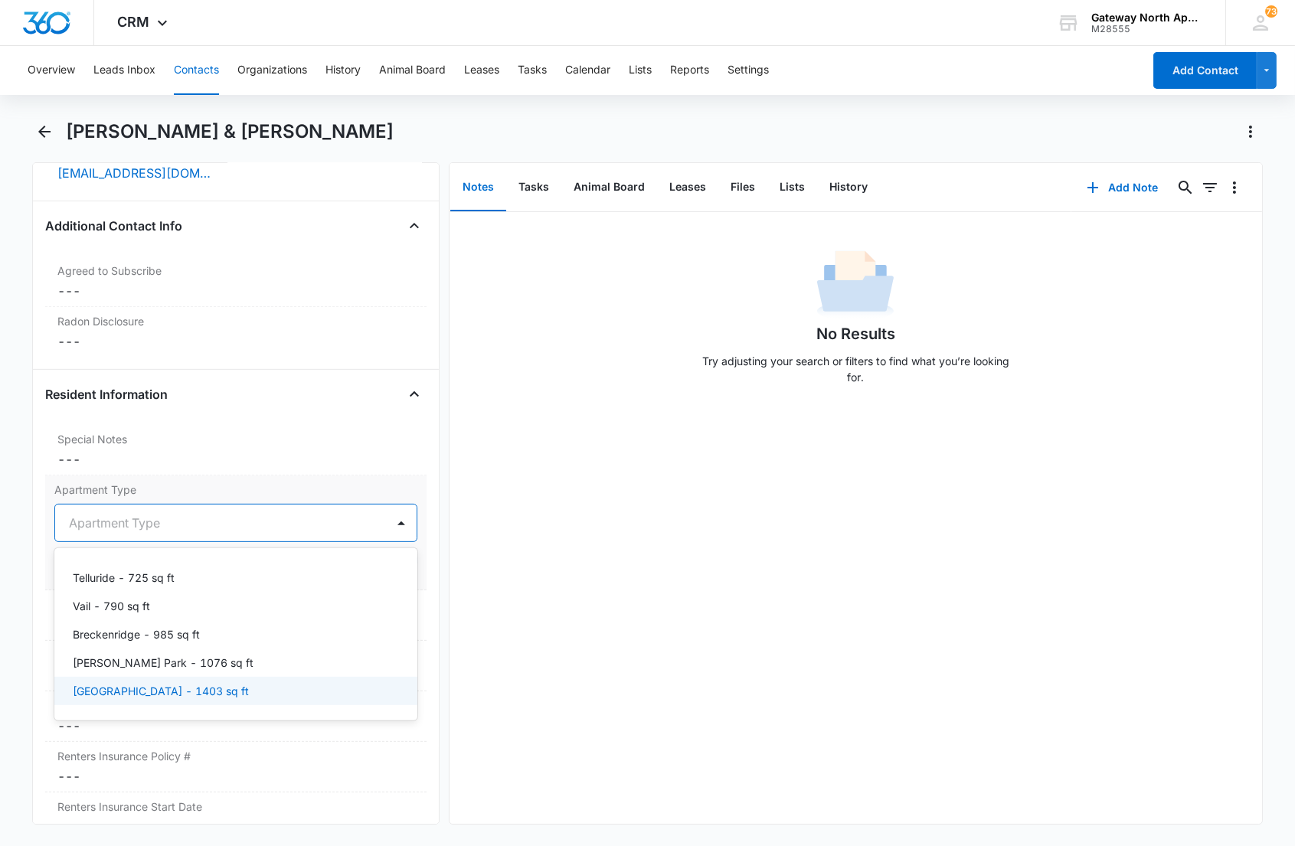
click at [120, 695] on p "[GEOGRAPHIC_DATA] - 1403 sq ft" at bounding box center [161, 691] width 176 height 16
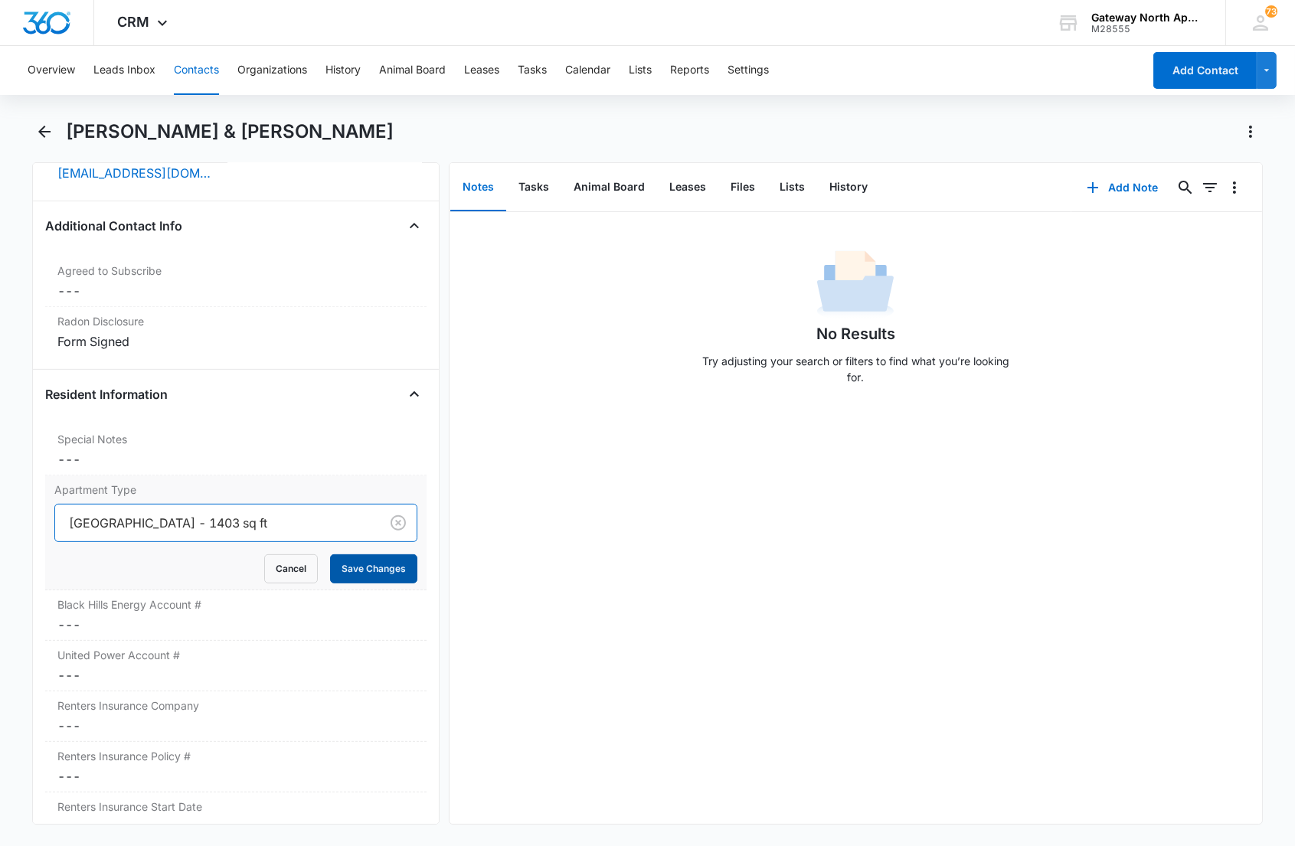
click at [371, 569] on button "Save Changes" at bounding box center [373, 569] width 87 height 29
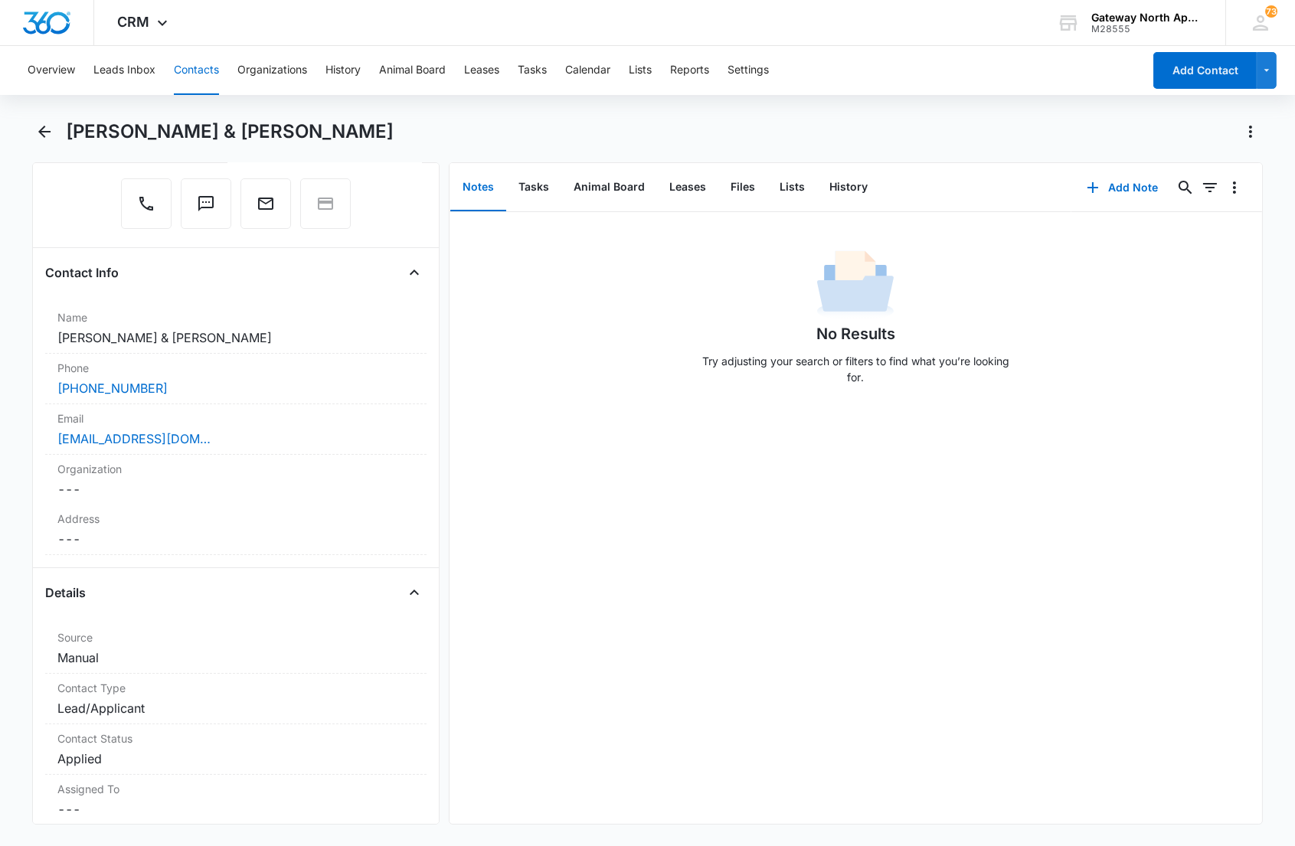
scroll to position [0, 0]
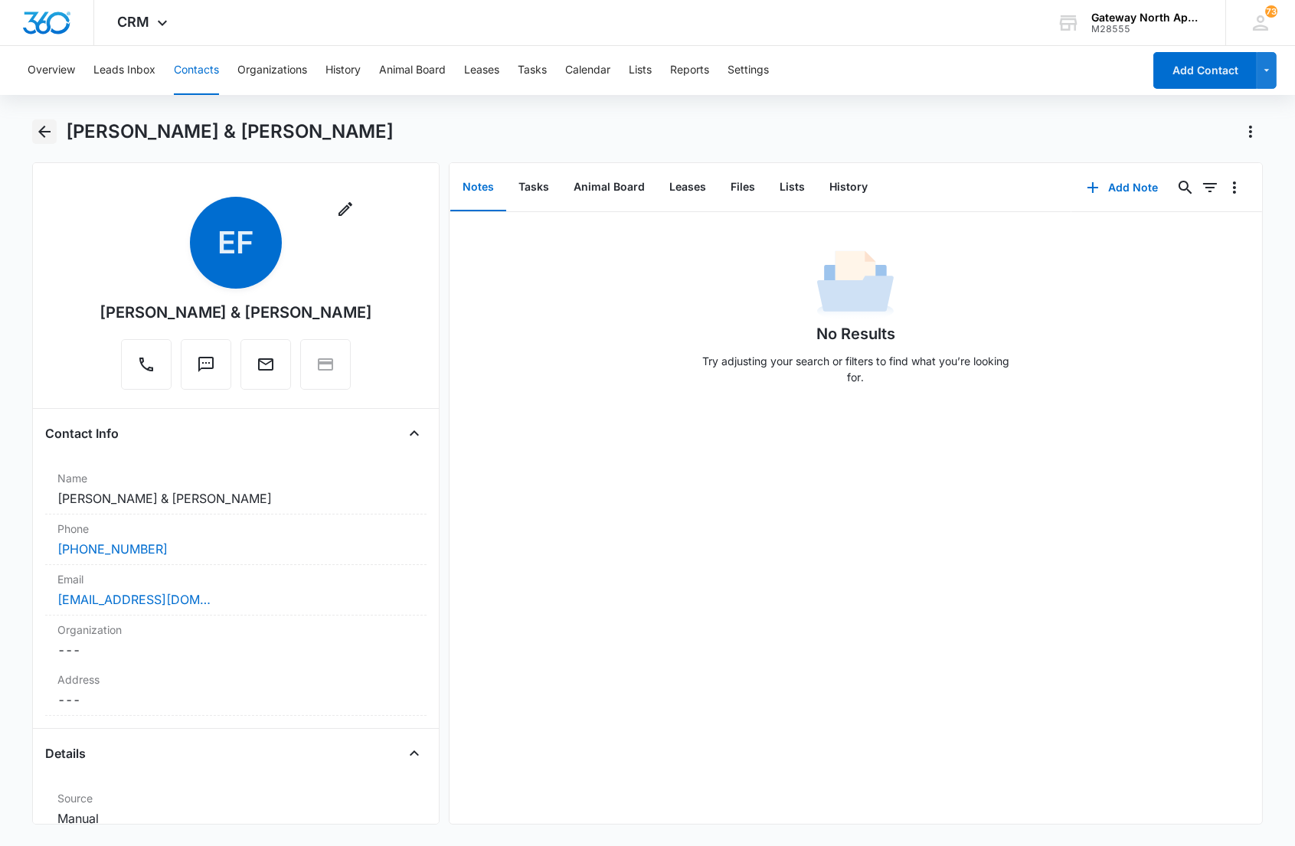
click at [51, 135] on icon "Back" at bounding box center [44, 132] width 18 height 18
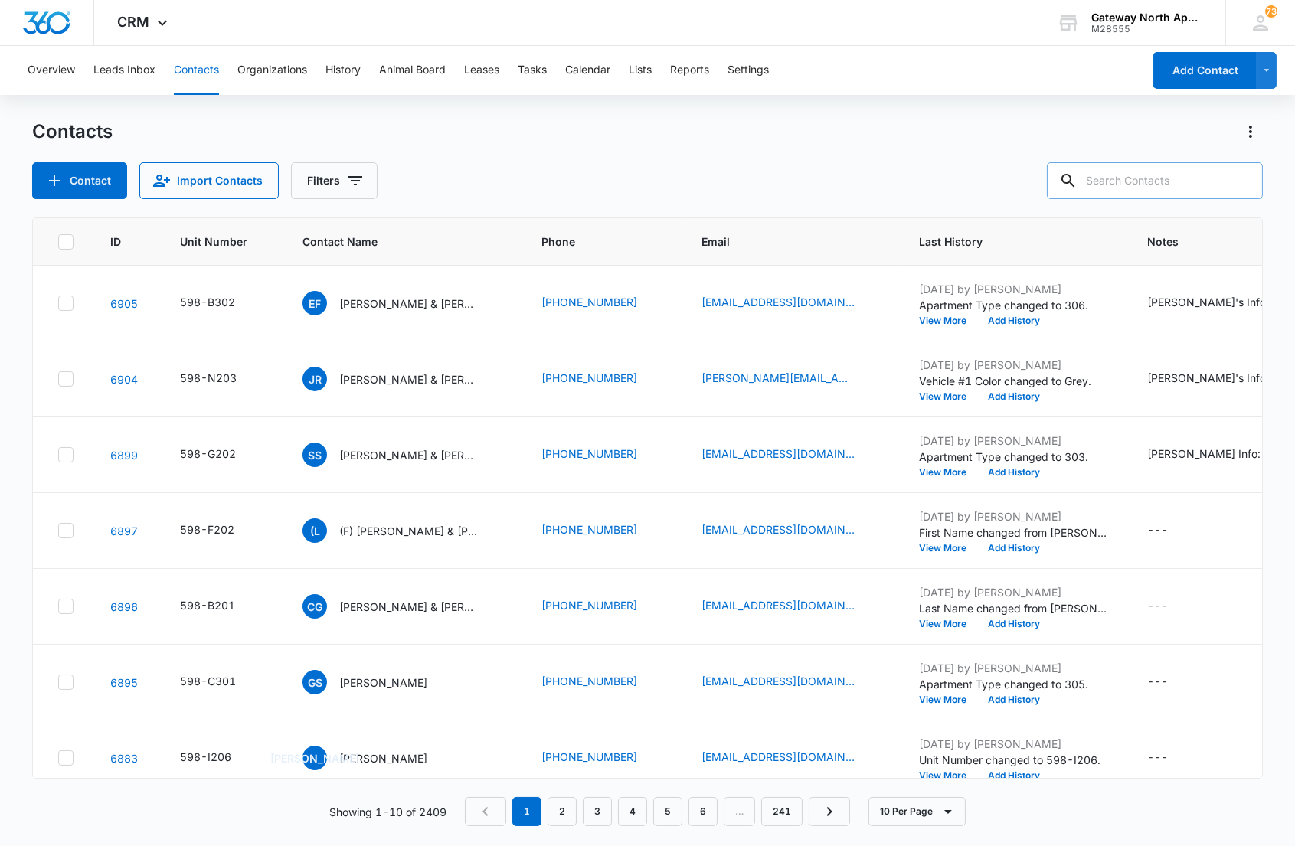
click at [1144, 184] on input "text" at bounding box center [1155, 180] width 216 height 37
type input "r105"
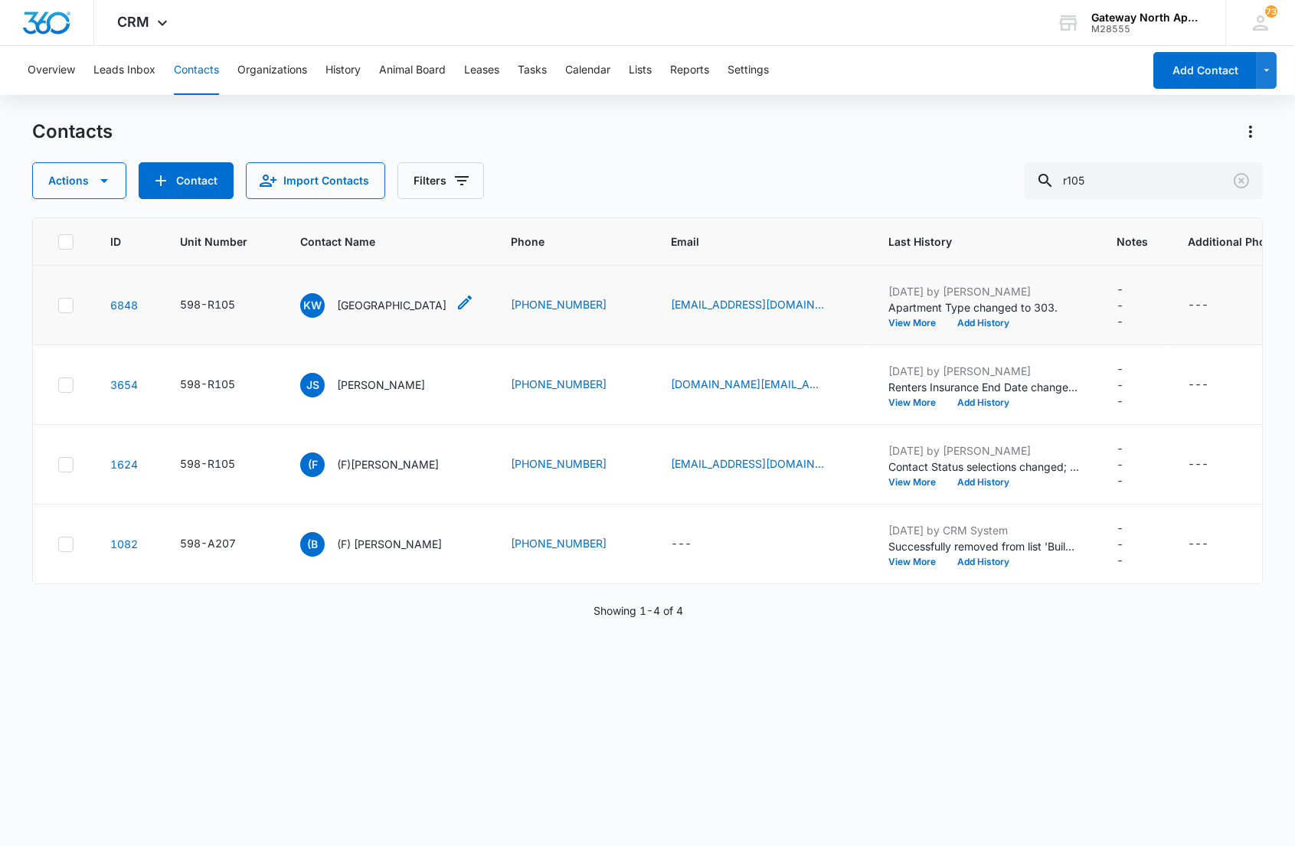
click at [354, 307] on p "[GEOGRAPHIC_DATA]" at bounding box center [392, 305] width 110 height 16
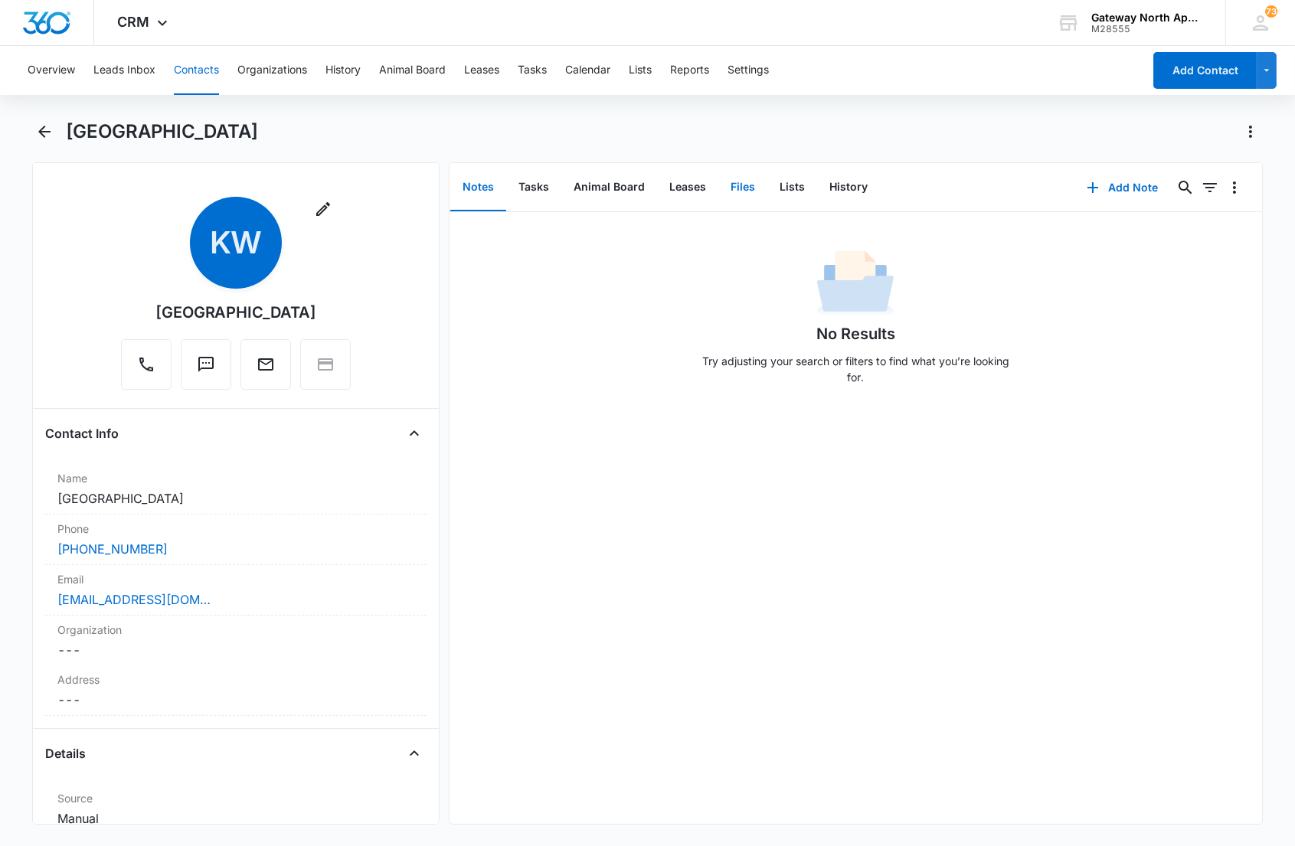
click at [732, 185] on button "Files" at bounding box center [742, 187] width 49 height 47
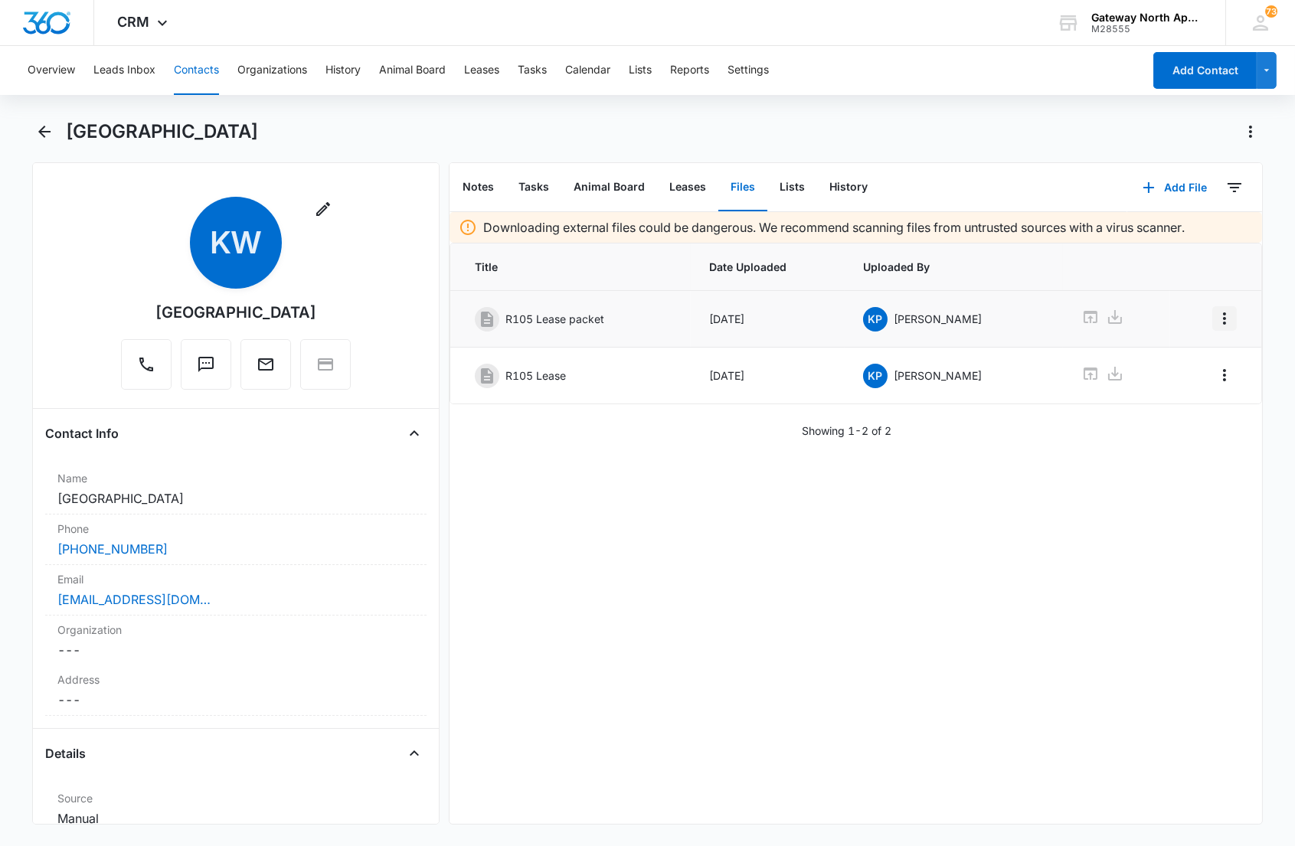
click at [1215, 316] on icon "Overflow Menu" at bounding box center [1224, 318] width 18 height 18
click at [1169, 358] on div "Edit" at bounding box center [1170, 361] width 32 height 11
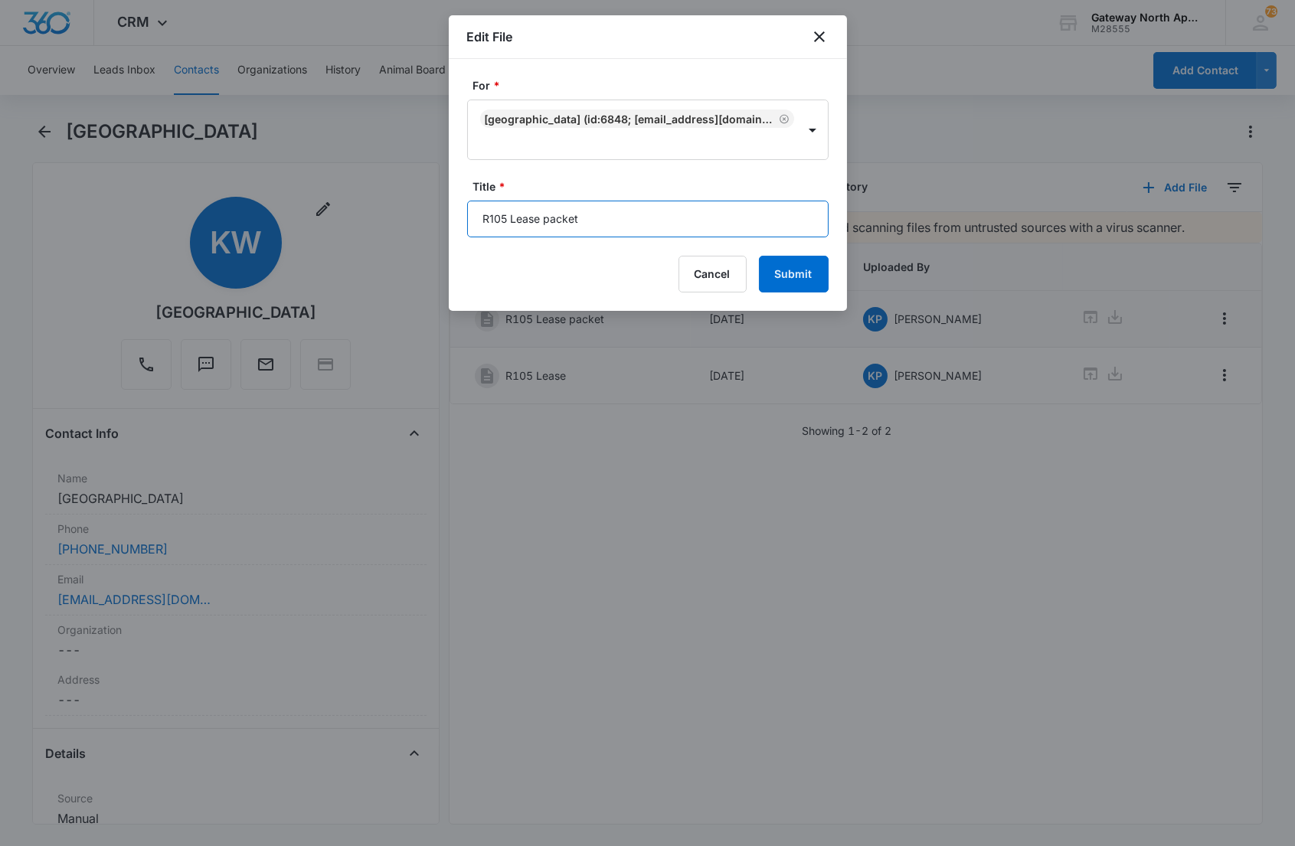
click at [483, 223] on input "R105 Lease packet" at bounding box center [648, 219] width 362 height 37
type input "598-R105 Lease packet"
click at [759, 256] on button "Submit" at bounding box center [794, 274] width 70 height 37
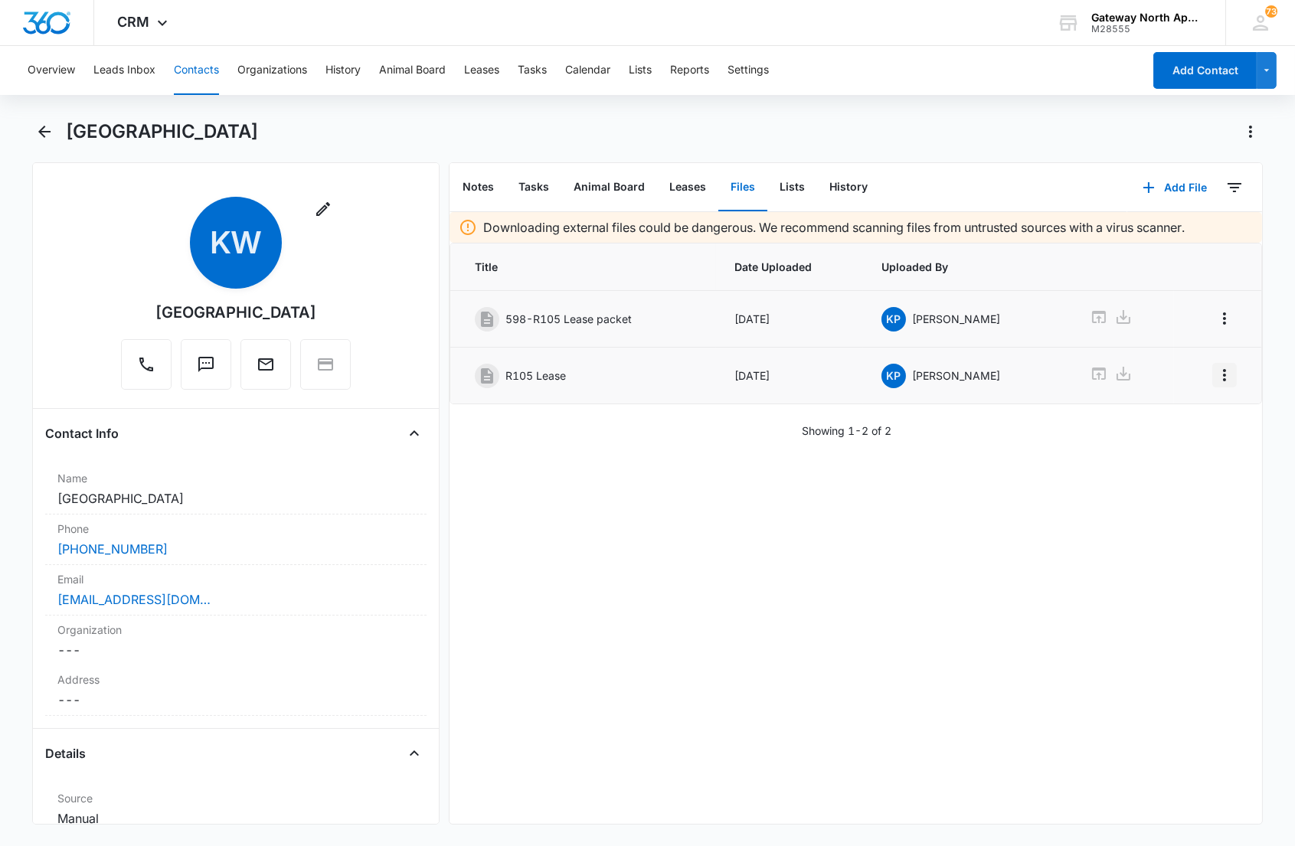
click at [1223, 380] on icon "Overflow Menu" at bounding box center [1224, 375] width 3 height 12
click at [1178, 417] on div "Edit" at bounding box center [1170, 419] width 32 height 11
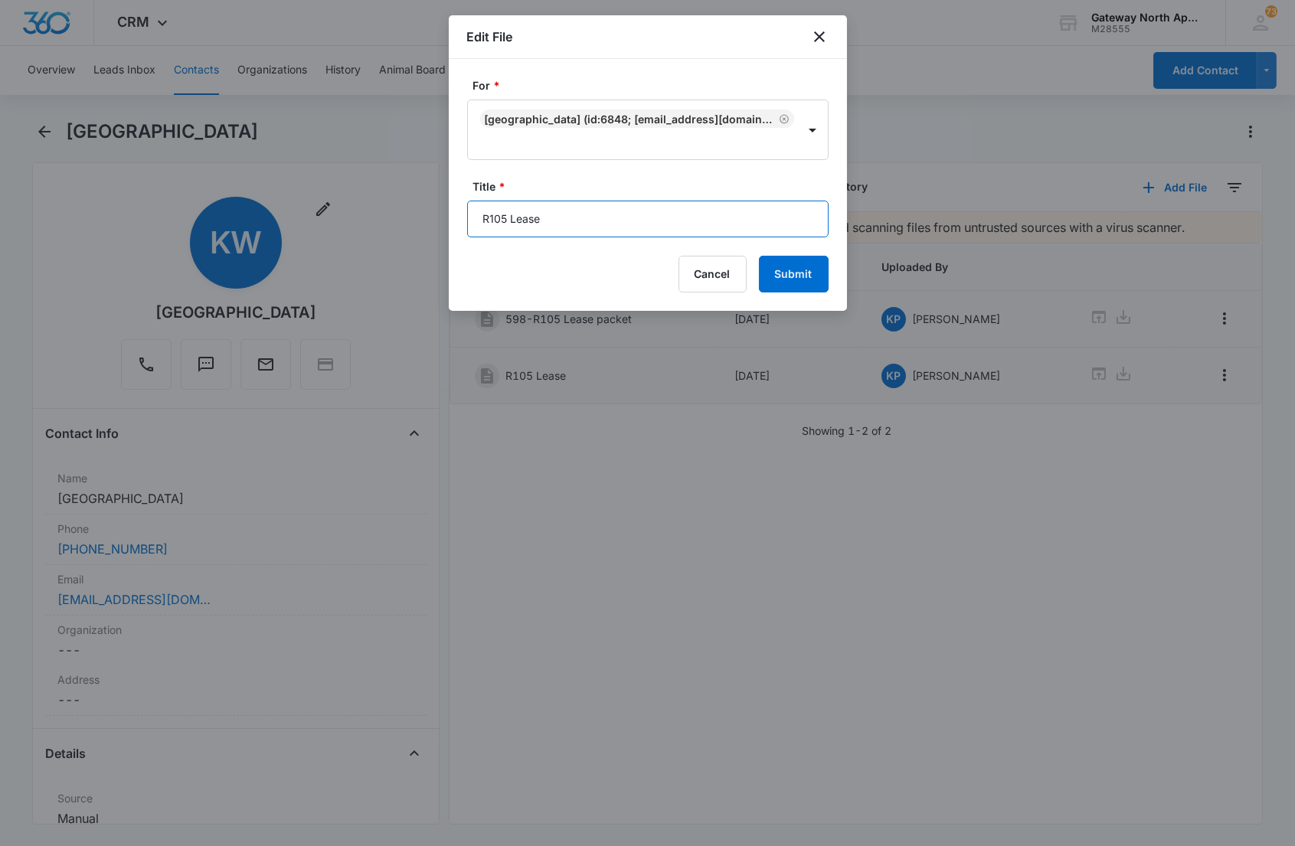
click at [473, 216] on input "R105 Lease" at bounding box center [648, 219] width 362 height 37
type input "598-R105 Lease"
click at [787, 276] on button "Submit" at bounding box center [794, 274] width 70 height 37
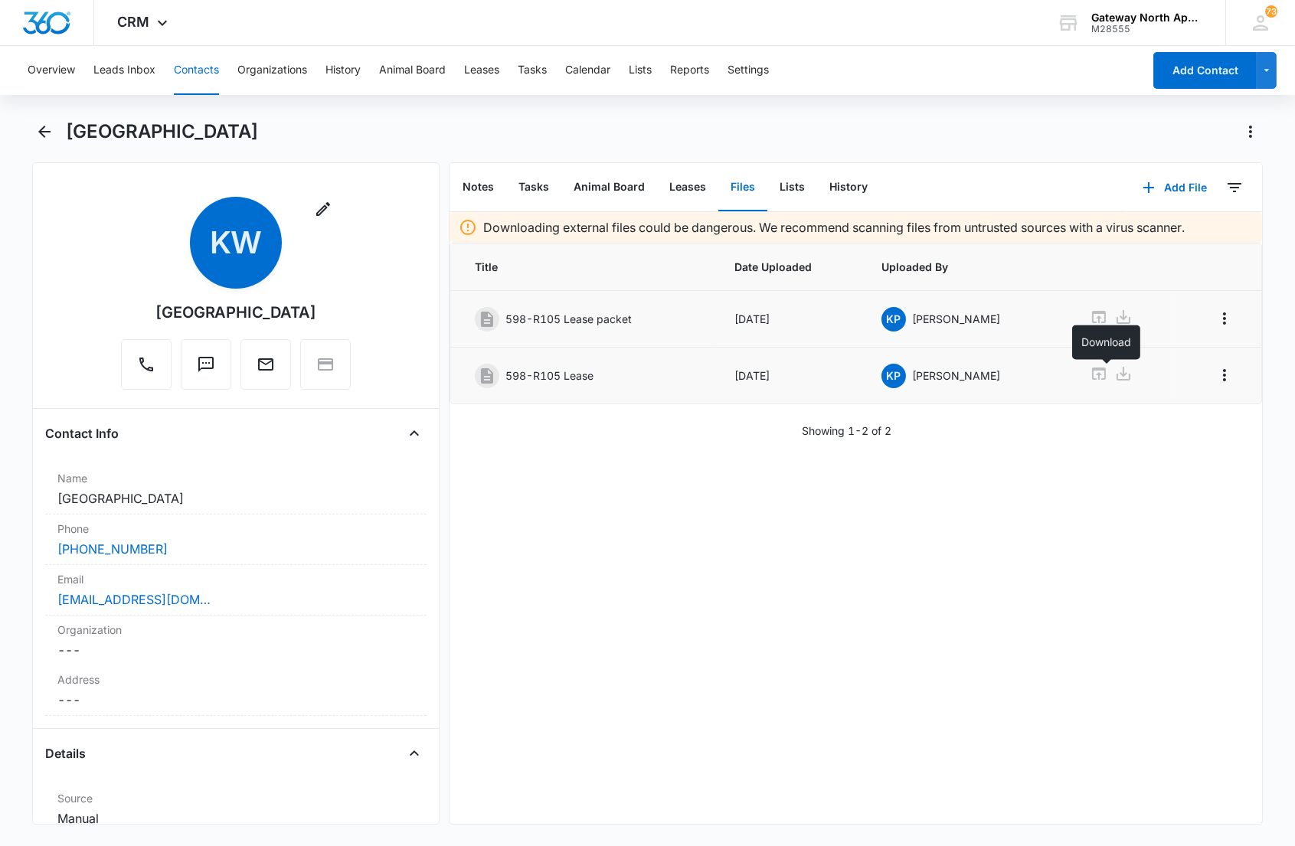
click at [1117, 375] on icon at bounding box center [1124, 374] width 14 height 14
click at [51, 129] on icon "Back" at bounding box center [44, 132] width 18 height 18
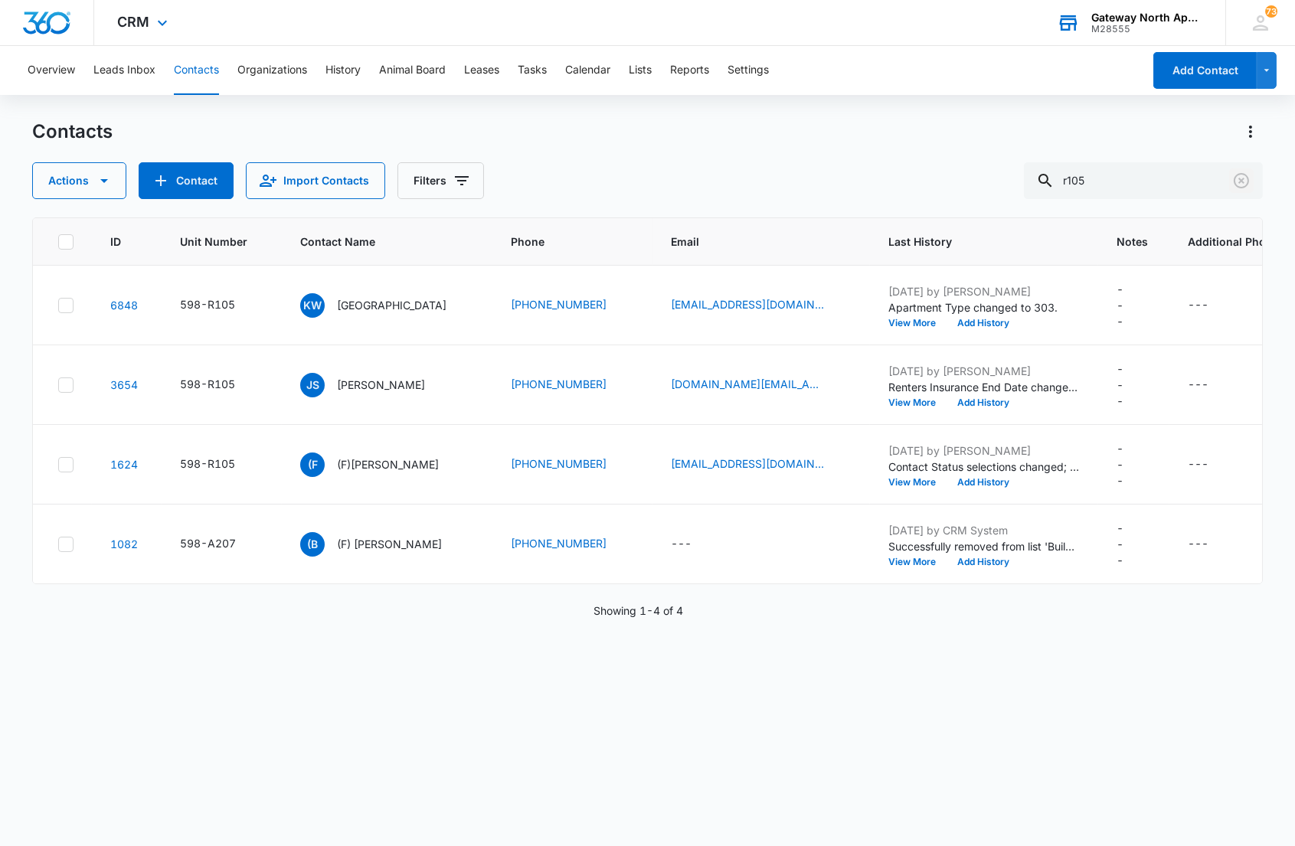
click at [1242, 179] on icon "Clear" at bounding box center [1241, 180] width 15 height 15
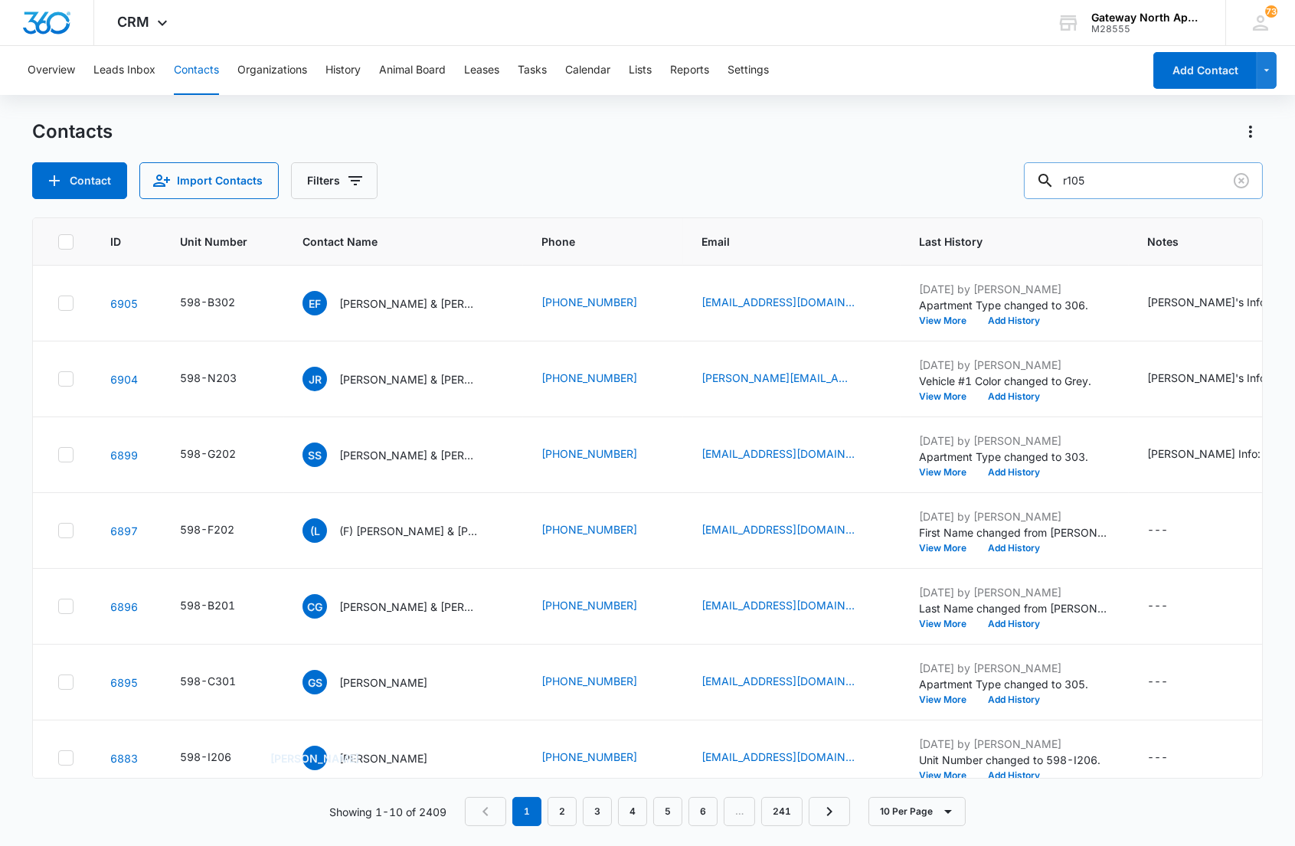
type input "r105"
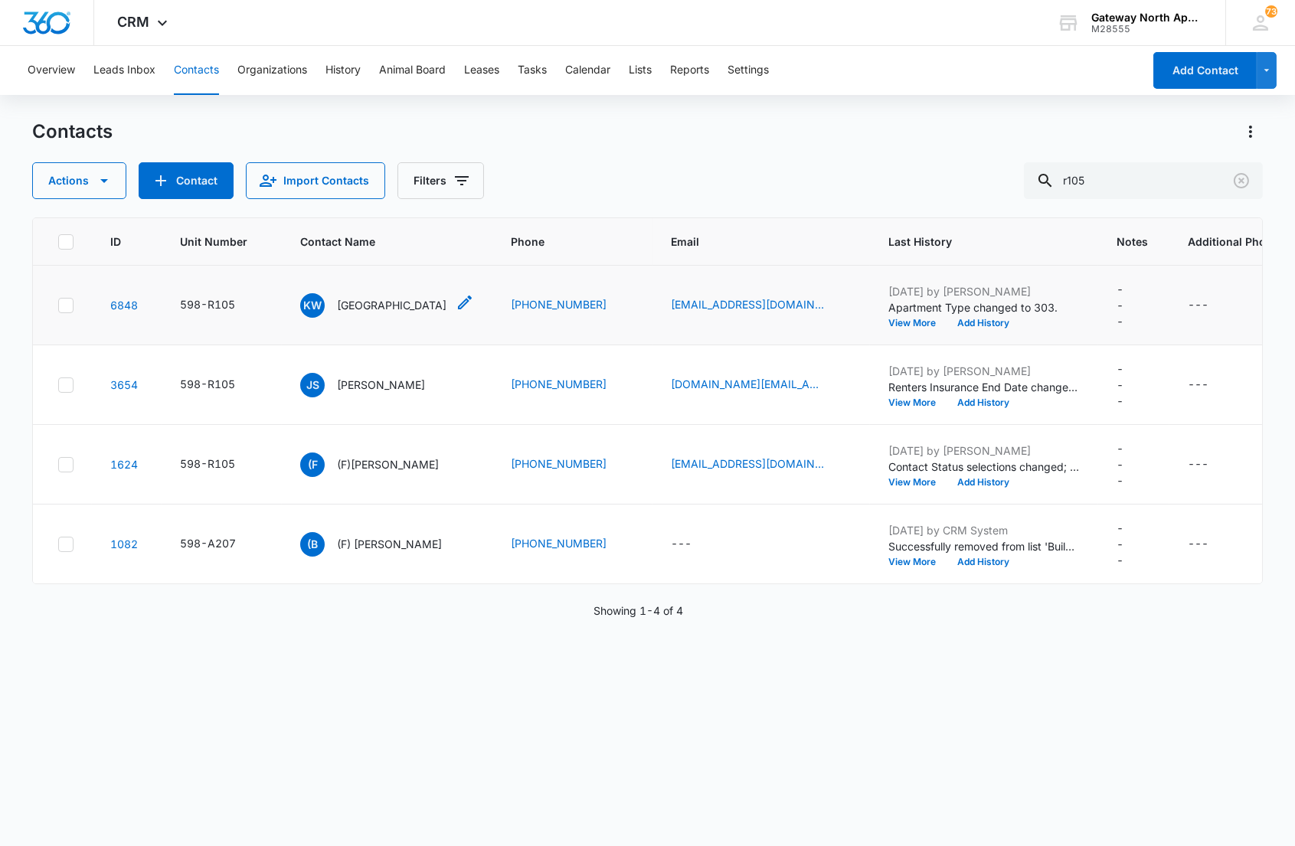
click at [364, 302] on p "[GEOGRAPHIC_DATA]" at bounding box center [392, 305] width 110 height 16
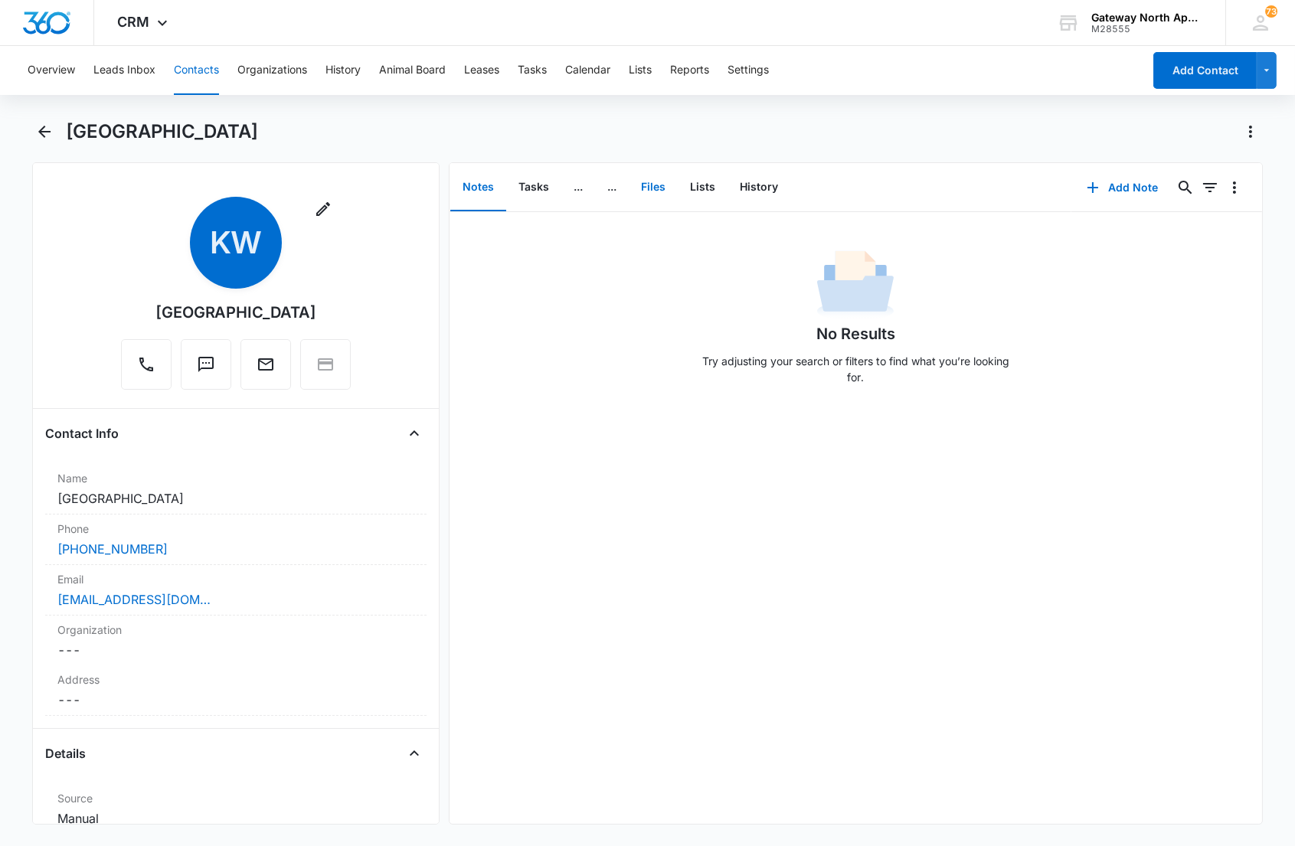
click at [649, 191] on button "Files" at bounding box center [653, 187] width 49 height 47
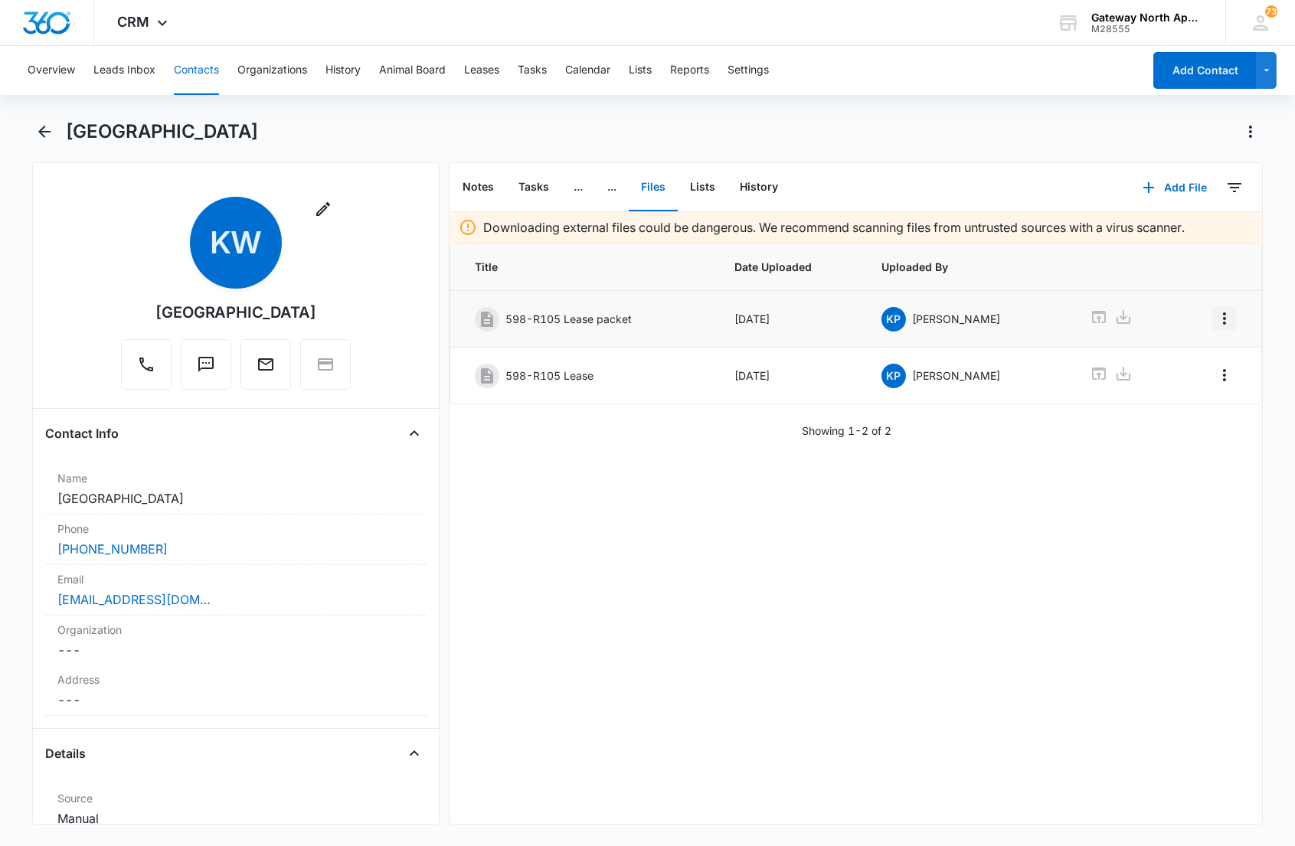
click at [1215, 319] on icon "Overflow Menu" at bounding box center [1224, 318] width 18 height 18
click at [1215, 311] on icon "Overflow Menu" at bounding box center [1224, 318] width 18 height 18
click at [1158, 361] on div "Edit" at bounding box center [1170, 361] width 32 height 11
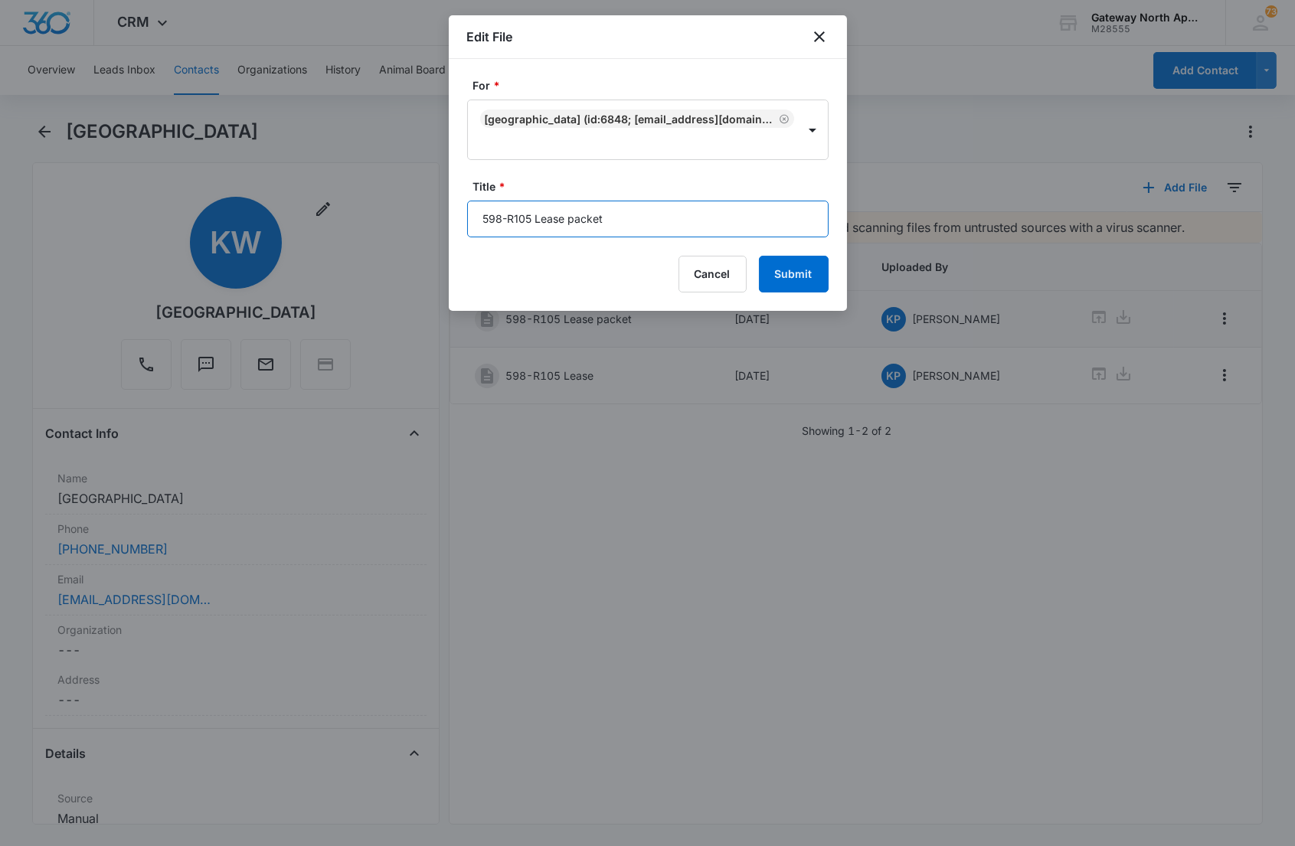
drag, startPoint x: 506, startPoint y: 221, endPoint x: 305, endPoint y: 184, distance: 204.8
click at [325, 207] on body "CRM Apps Reputation Websites Forms CRM Email Social Content Ads Intelligence Fi…" at bounding box center [647, 423] width 1295 height 846
type input "R105 Lease packet"
click at [759, 256] on button "Submit" at bounding box center [794, 274] width 70 height 37
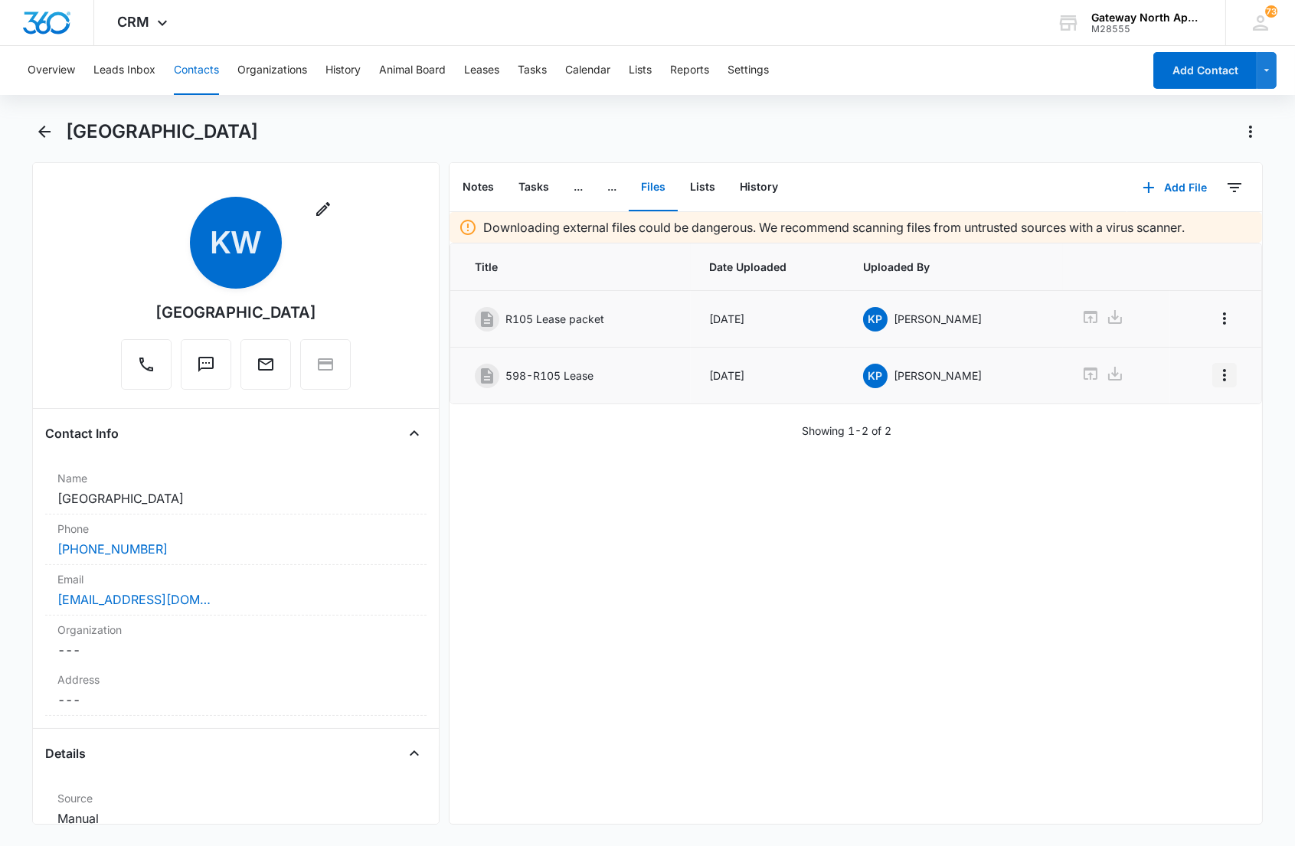
click at [1218, 368] on icon "Overflow Menu" at bounding box center [1224, 375] width 18 height 18
click at [1161, 418] on div "Edit" at bounding box center [1170, 419] width 32 height 11
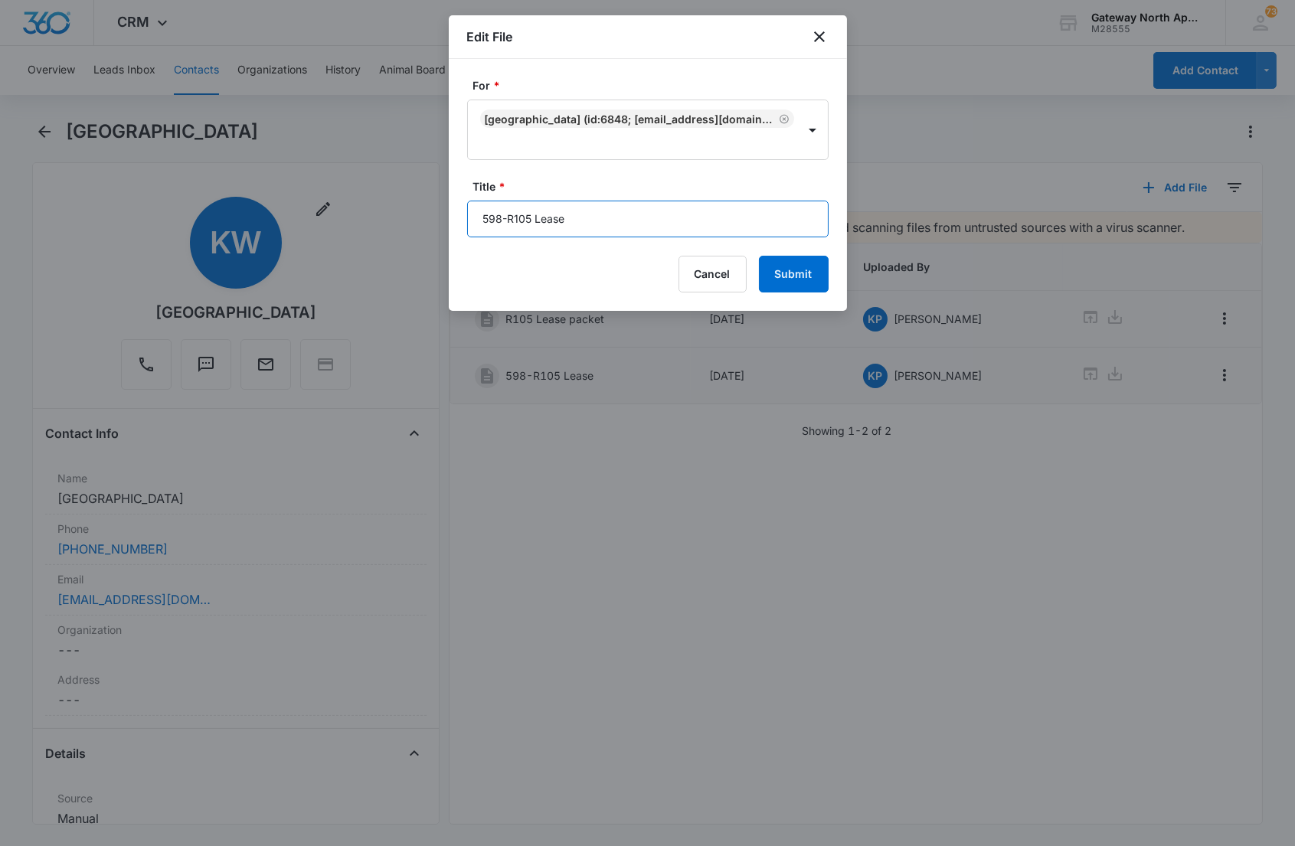
drag, startPoint x: 507, startPoint y: 218, endPoint x: 305, endPoint y: 186, distance: 204.7
click at [322, 207] on body "CRM Apps Reputation Websites Forms CRM Email Social Content Ads Intelligence Fi…" at bounding box center [647, 423] width 1295 height 846
type input "R105 Lease"
click at [759, 256] on button "Submit" at bounding box center [794, 274] width 70 height 37
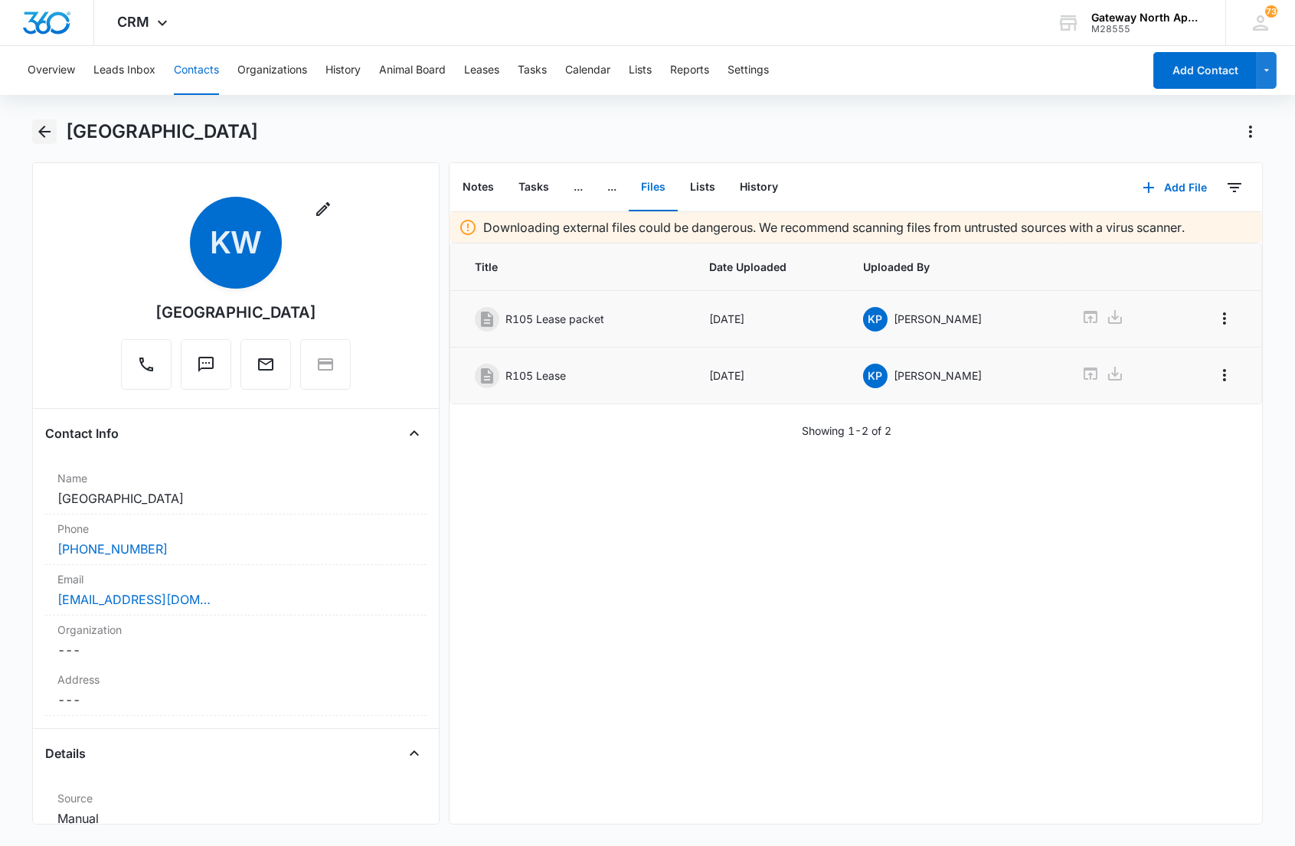
click at [32, 135] on button "Back" at bounding box center [44, 131] width 24 height 25
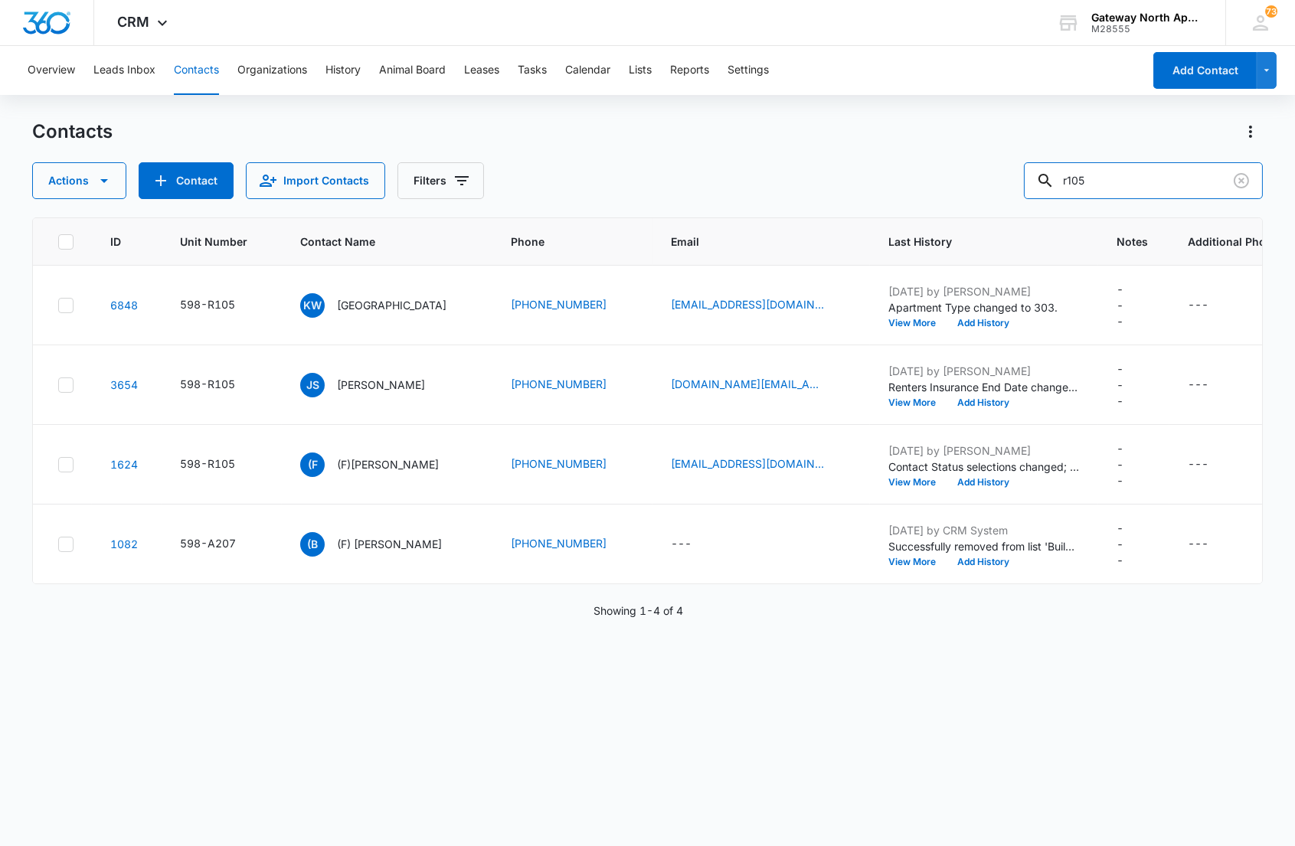
drag, startPoint x: 1130, startPoint y: 185, endPoint x: 944, endPoint y: 159, distance: 187.3
click at [969, 170] on div "Actions Contact Import Contacts Filters r105" at bounding box center [647, 180] width 1230 height 37
type input "h303"
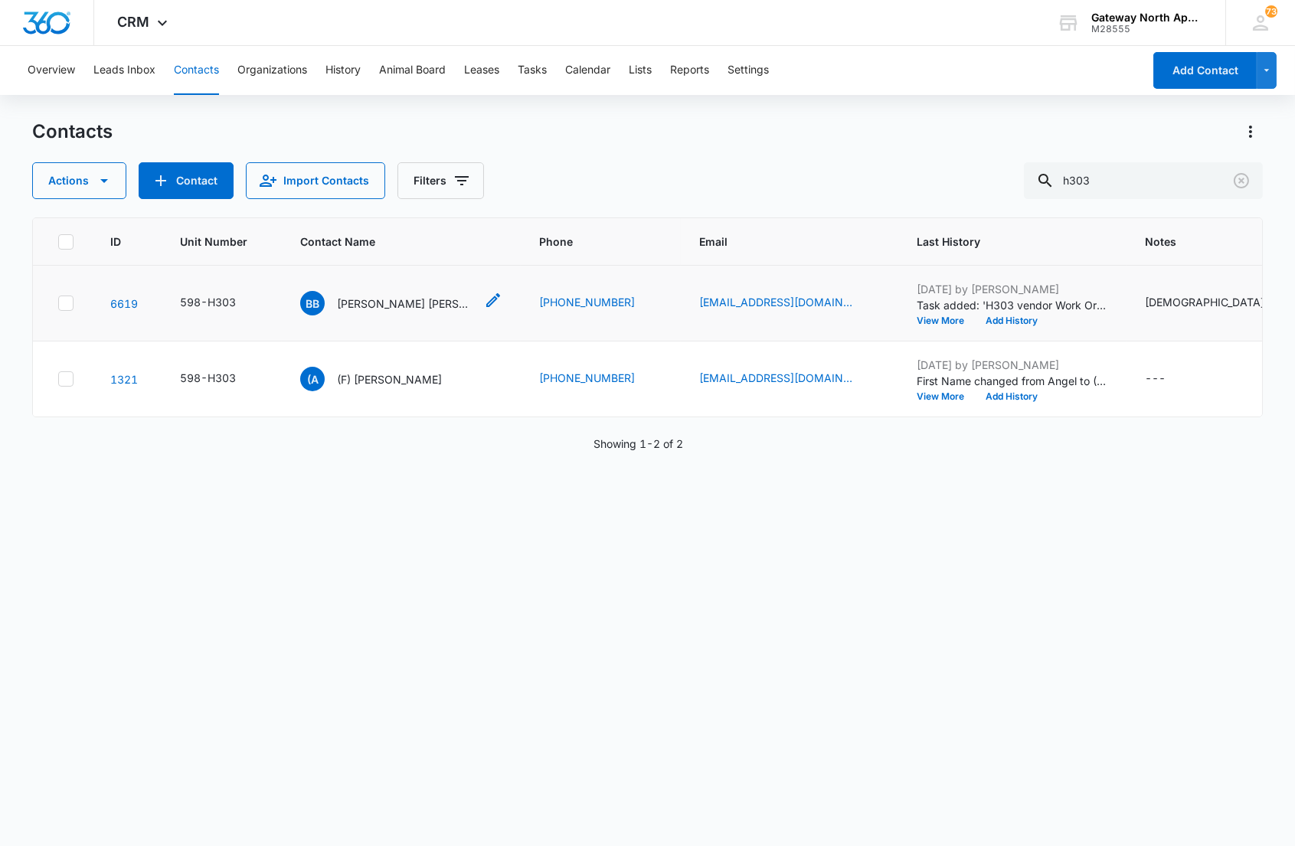
click at [411, 299] on p "[PERSON_NAME] [PERSON_NAME] & [PERSON_NAME] [PERSON_NAME]" at bounding box center [406, 304] width 138 height 16
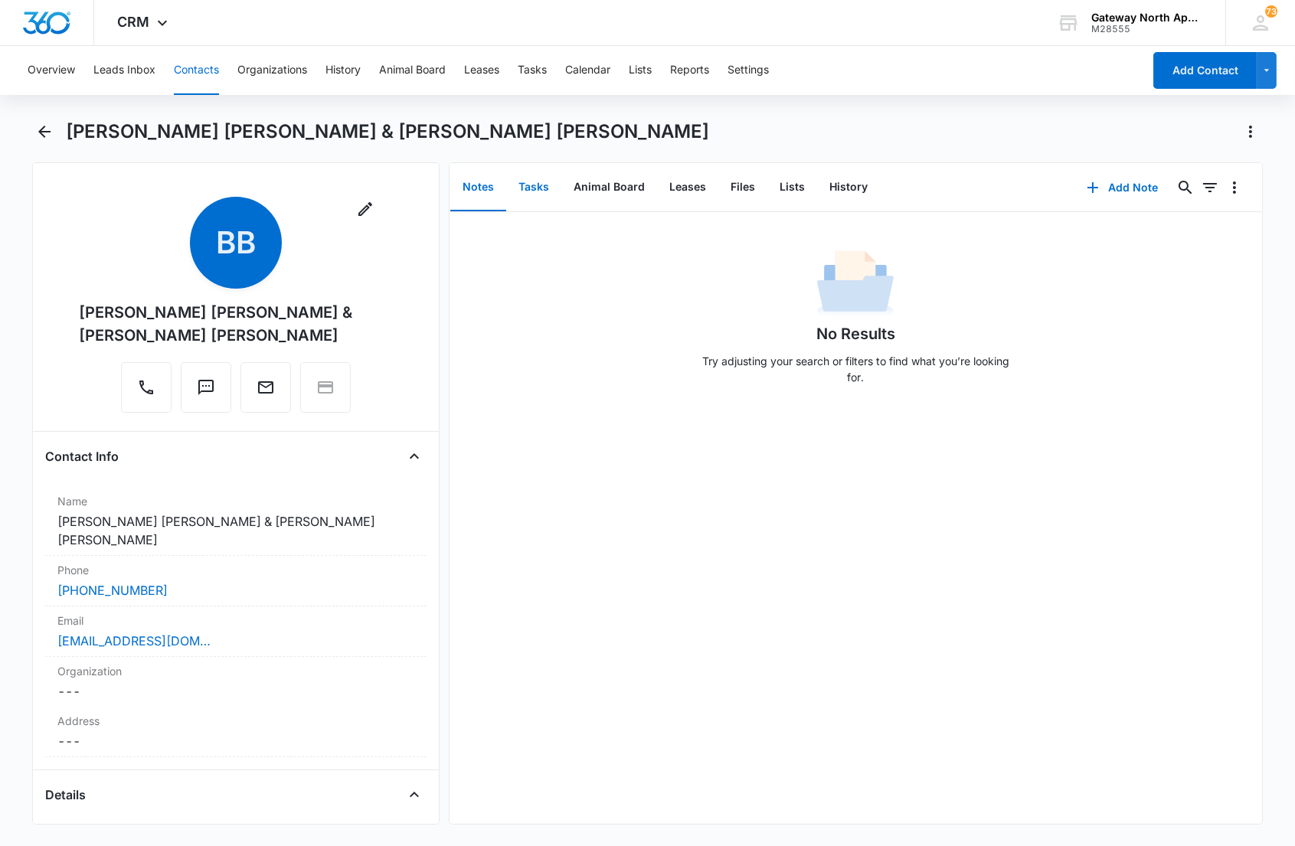
click at [519, 195] on button "Tasks" at bounding box center [533, 187] width 55 height 47
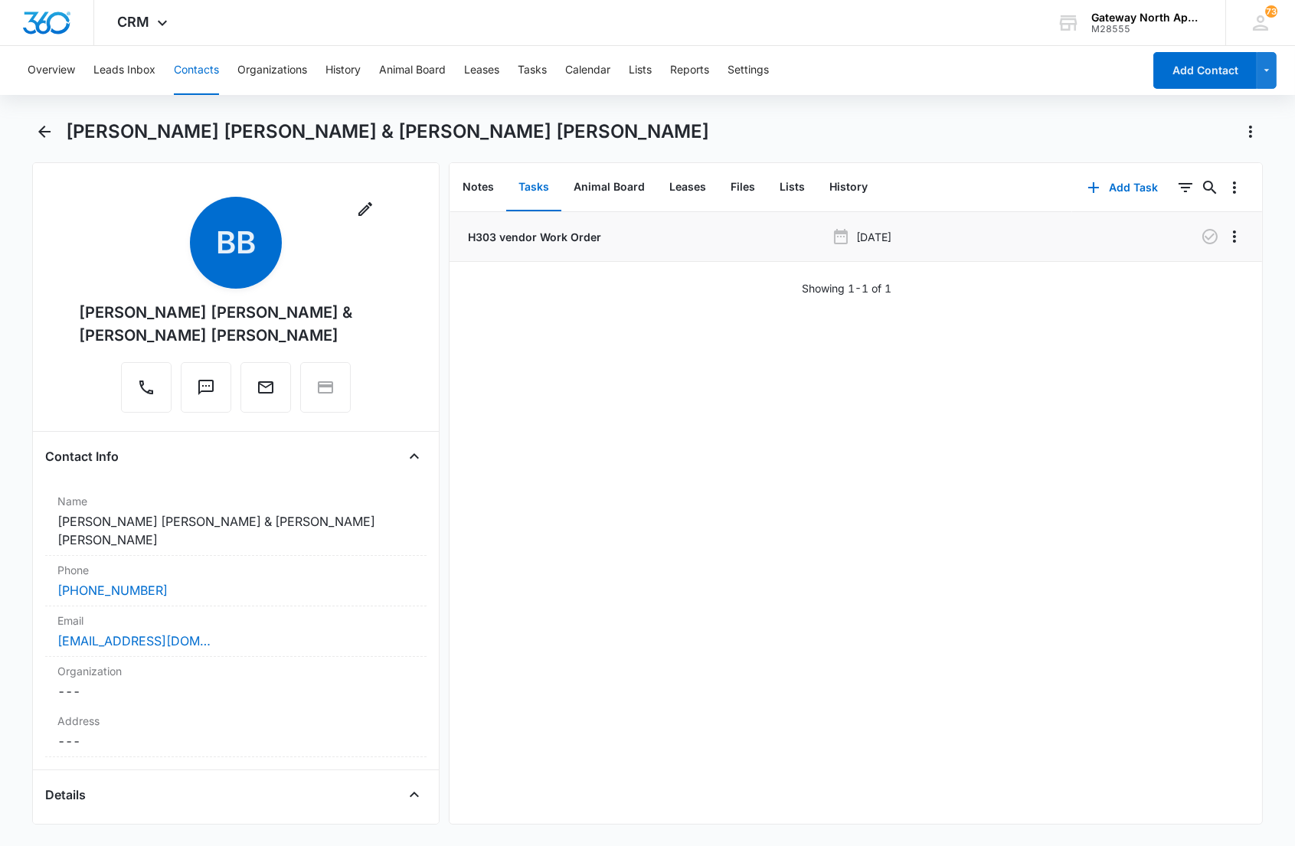
click at [526, 240] on p "H303 vendor Work Order" at bounding box center [533, 237] width 136 height 16
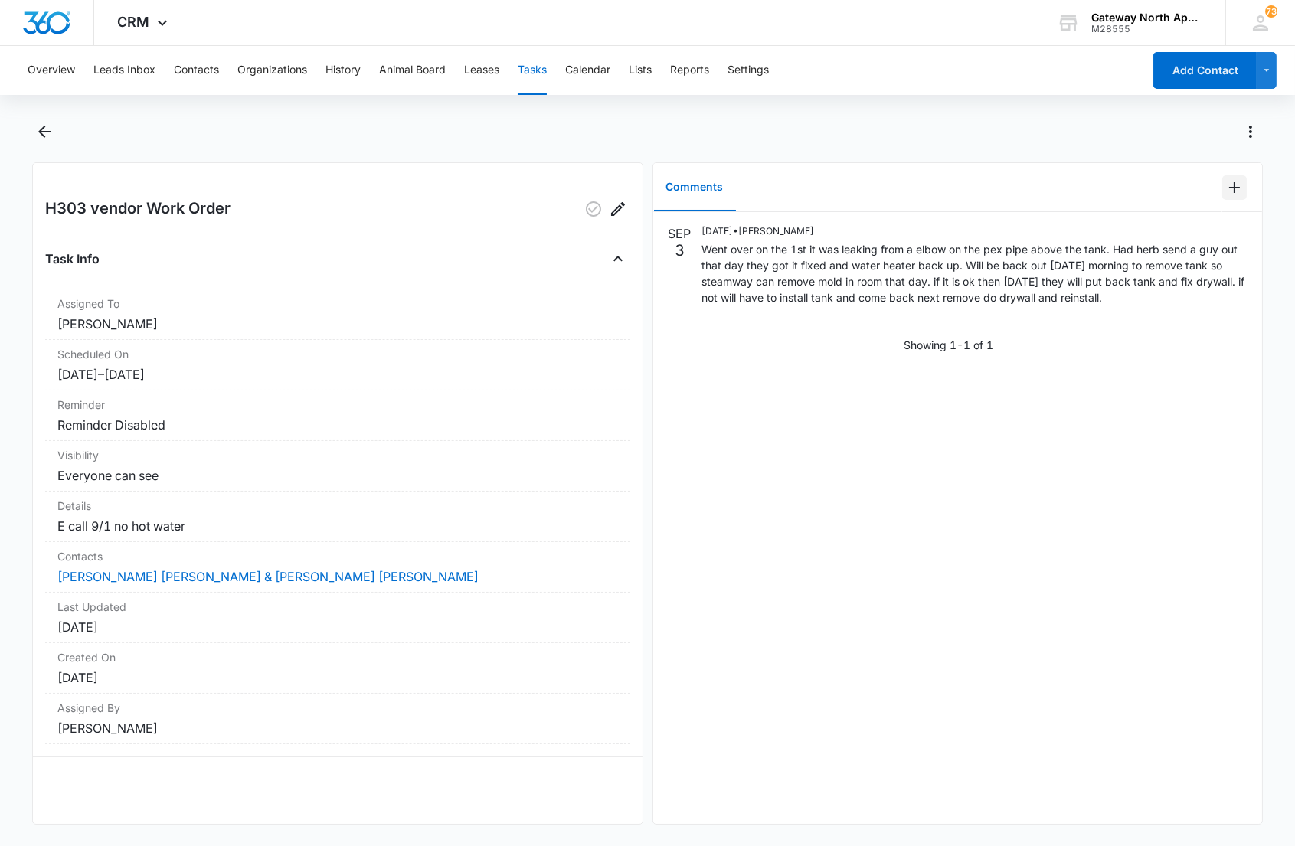
click at [1225, 187] on icon "Add Comment" at bounding box center [1234, 187] width 18 height 18
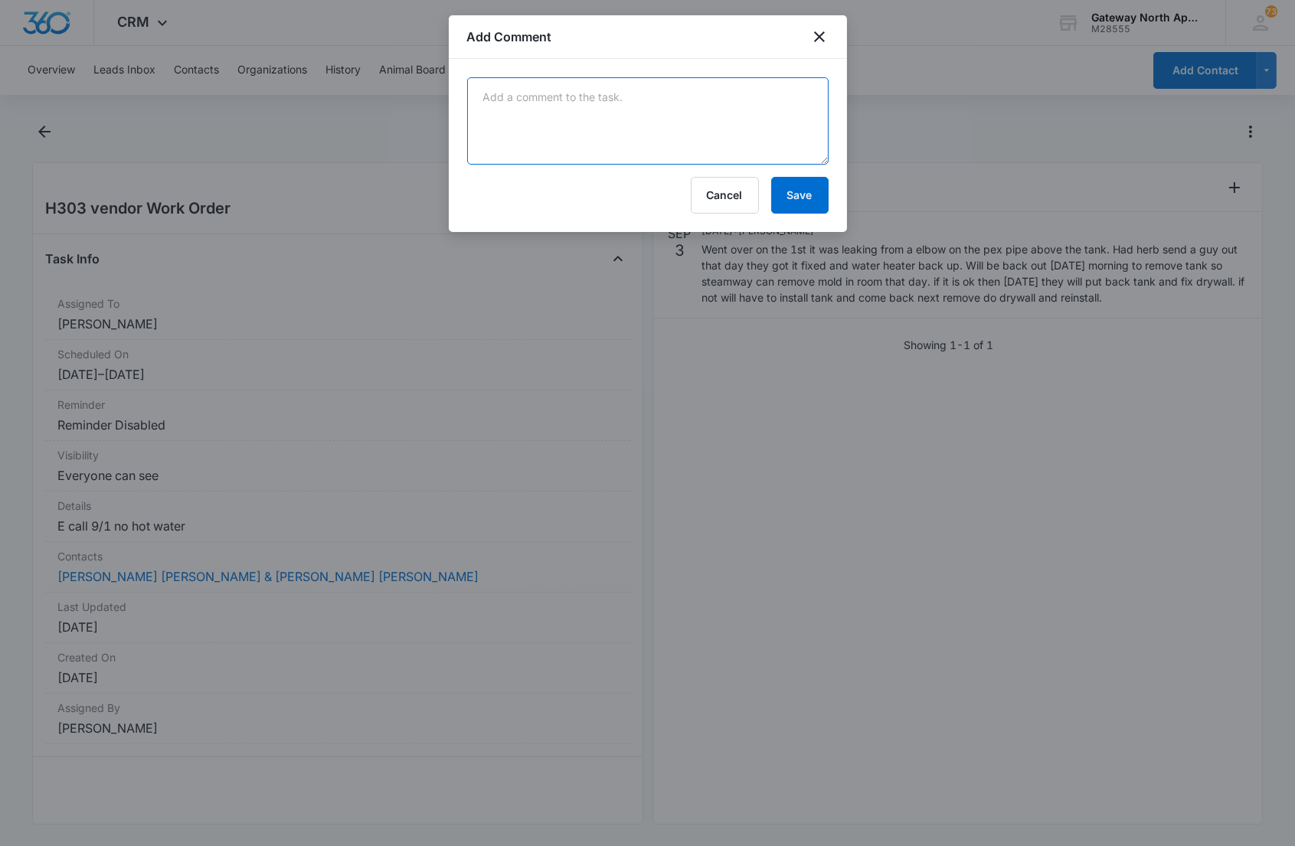
click at [652, 135] on textarea at bounding box center [648, 120] width 362 height 87
type textarea "[PERSON_NAME] said everything was fixed and good to go."
click at [793, 186] on button "Save" at bounding box center [799, 195] width 57 height 37
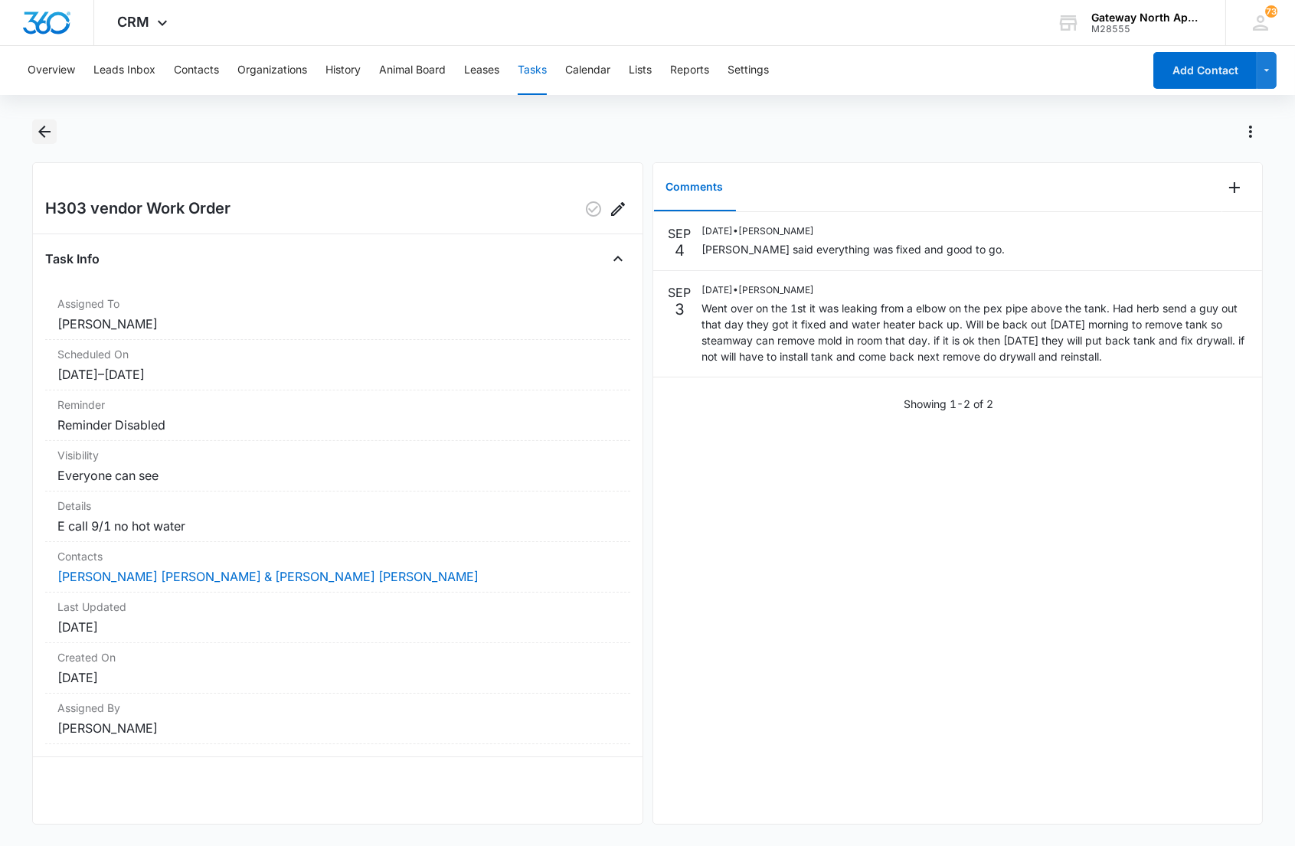
click at [56, 126] on button "Back" at bounding box center [44, 131] width 24 height 25
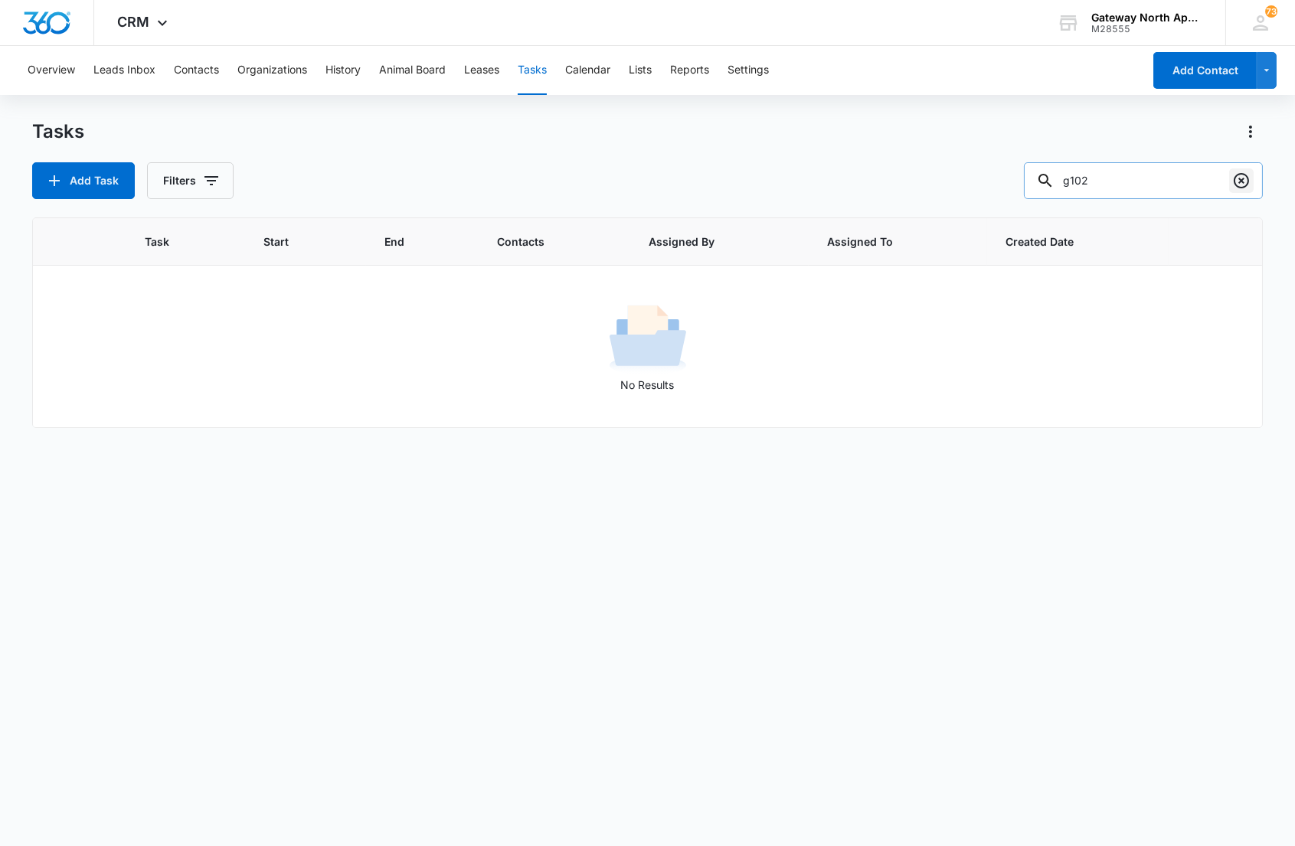
click at [1241, 182] on icon "Clear" at bounding box center [1241, 181] width 18 height 18
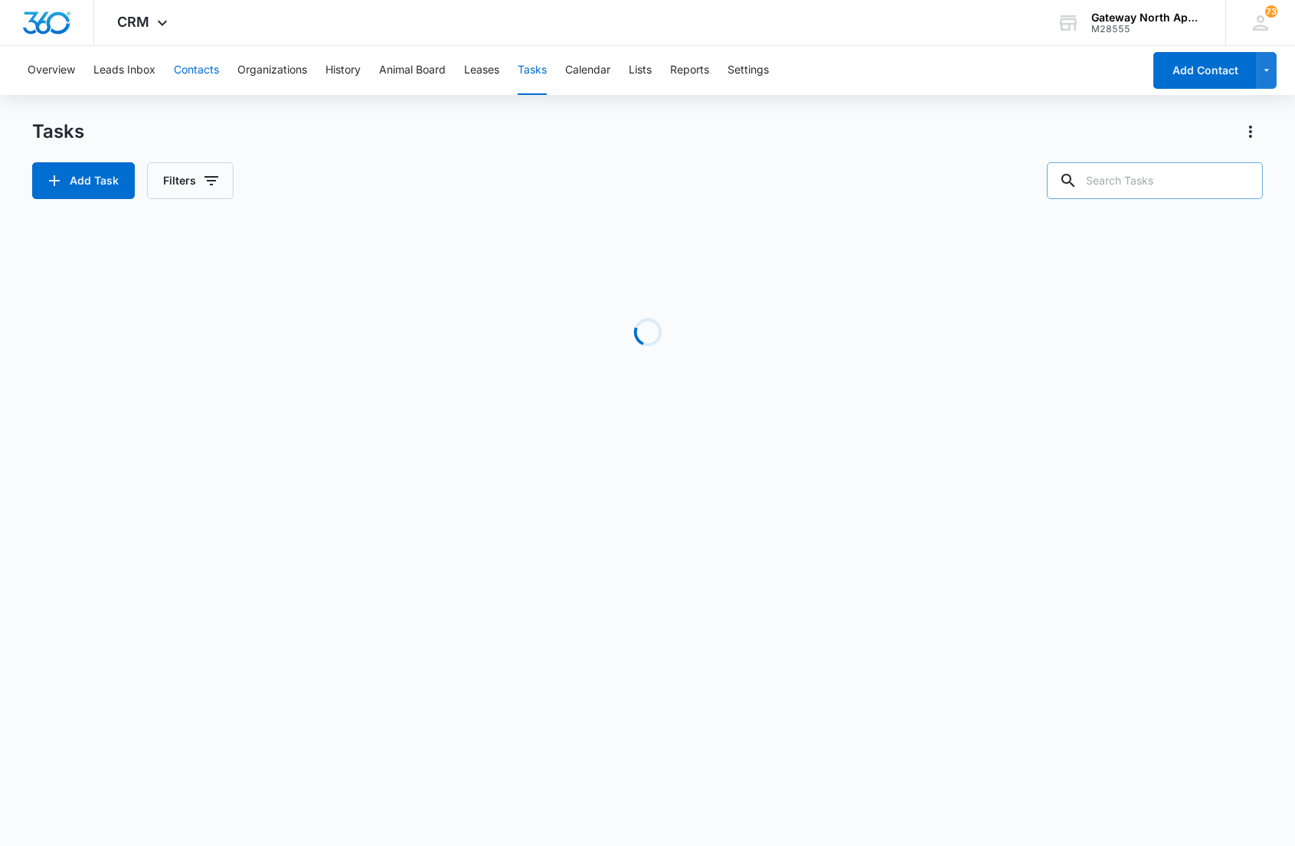
click at [187, 63] on button "Contacts" at bounding box center [196, 70] width 45 height 49
